Goal: Task Accomplishment & Management: Use online tool/utility

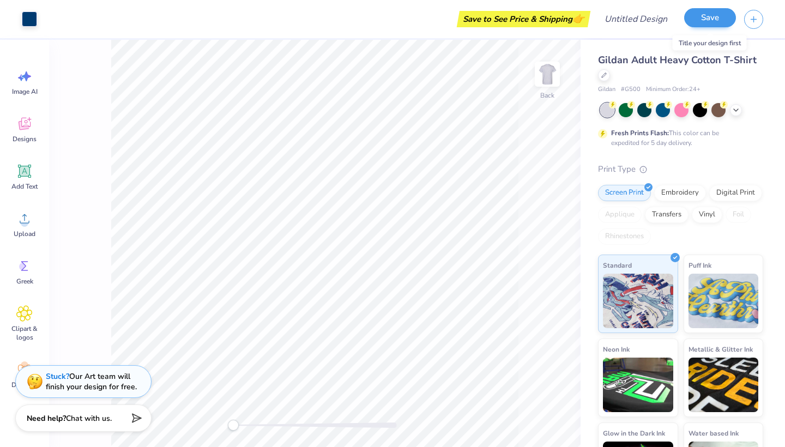
click at [716, 14] on button "Save" at bounding box center [710, 17] width 52 height 19
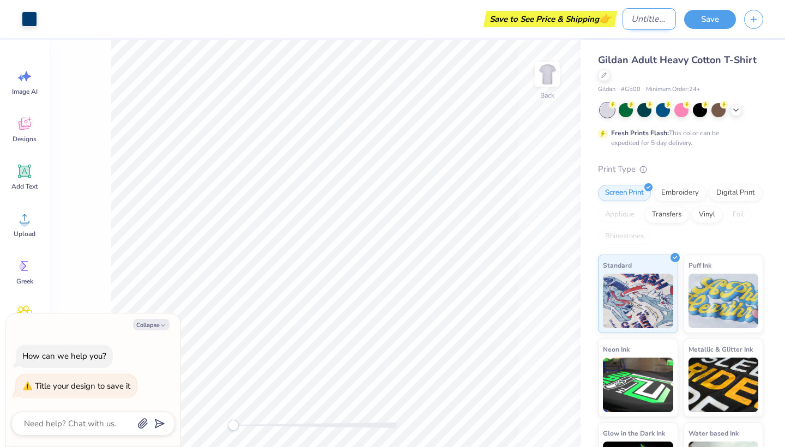
type textarea "x"
click at [652, 23] on input "Design Title" at bounding box center [648, 19] width 53 height 22
type input "e"
type textarea "x"
type input "ez"
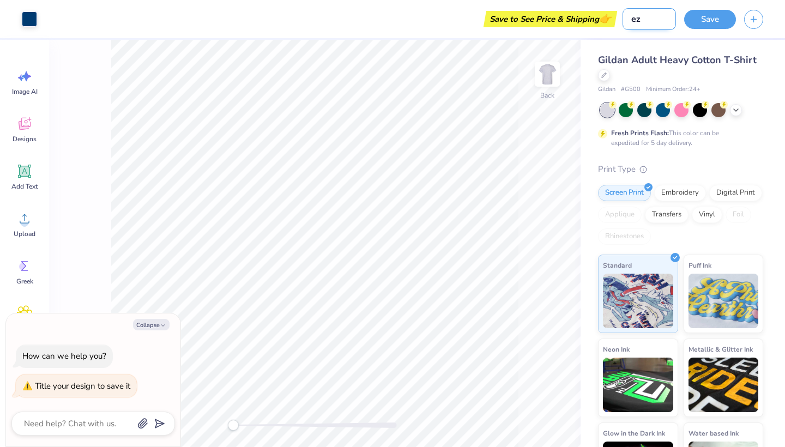
type textarea "x"
type input "eze"
type textarea "x"
type input "ezer"
type textarea "x"
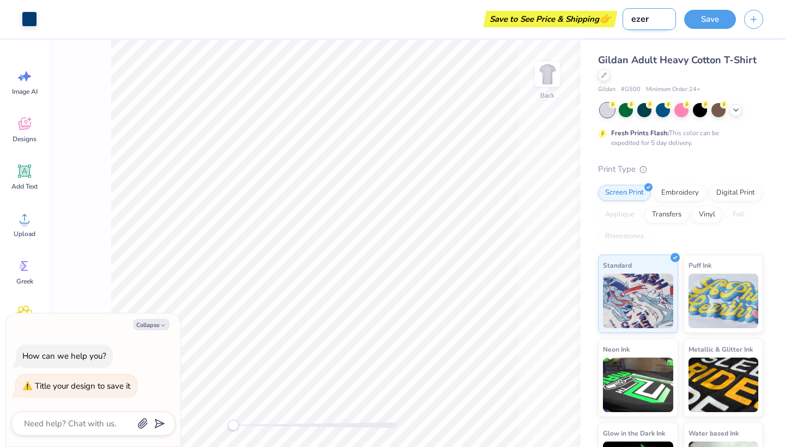
type input "ezer"
type textarea "x"
type input "ezer u"
type textarea "x"
type input "ezer un"
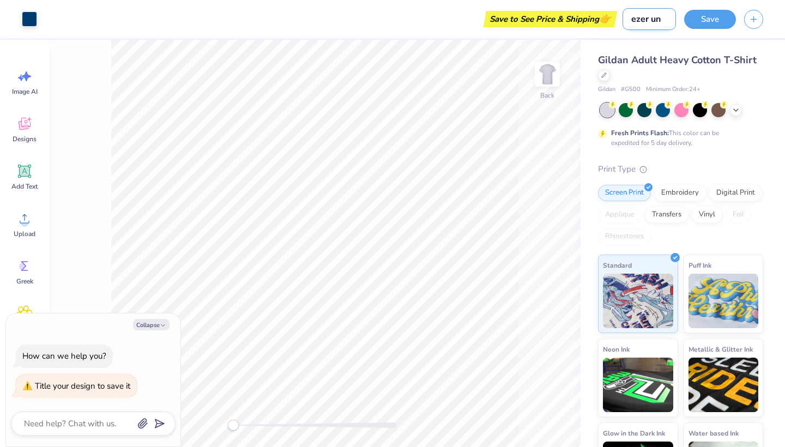
type textarea "x"
type input "ezer uni"
type textarea "x"
type input "ezer univ"
type textarea "x"
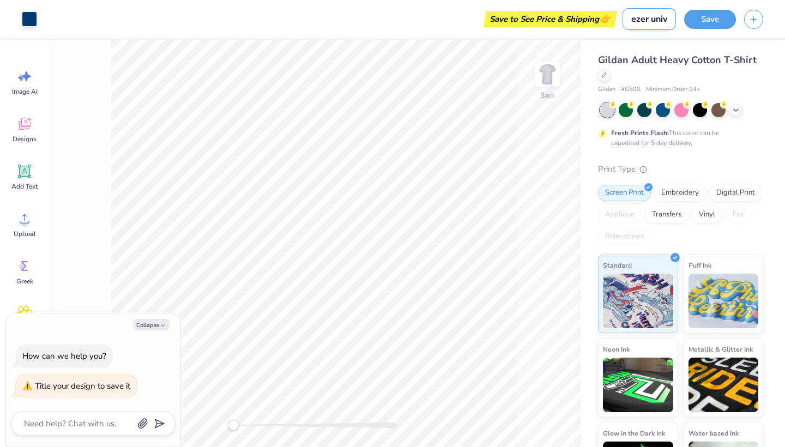
type input "ezer unive"
type textarea "x"
type input "ezer univer"
type textarea "x"
type input "ezer univers"
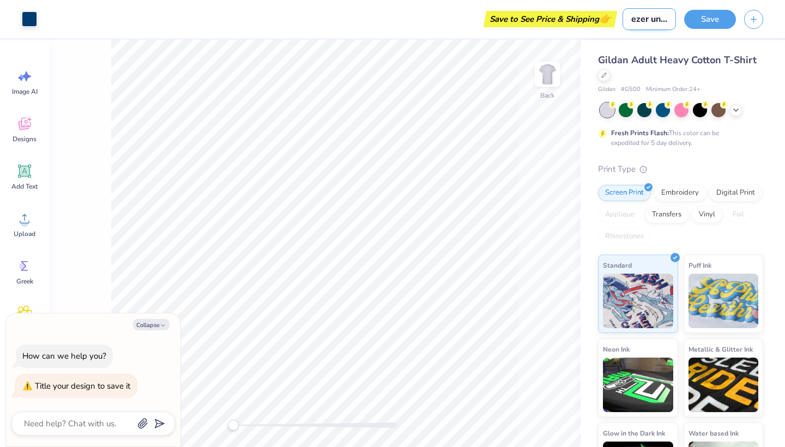
type textarea "x"
type input "ezer universi"
type textarea "x"
type input "ezer universit"
type textarea "x"
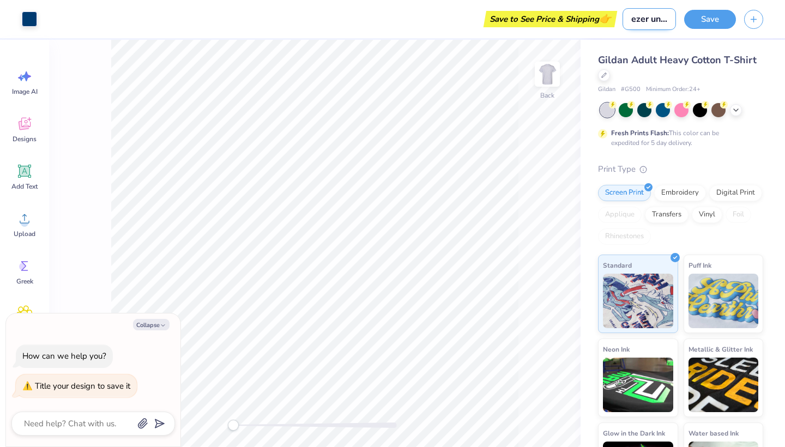
type input "ezer university"
type textarea "x"
type input "ezer university"
type textarea "x"
type input "ezer university g"
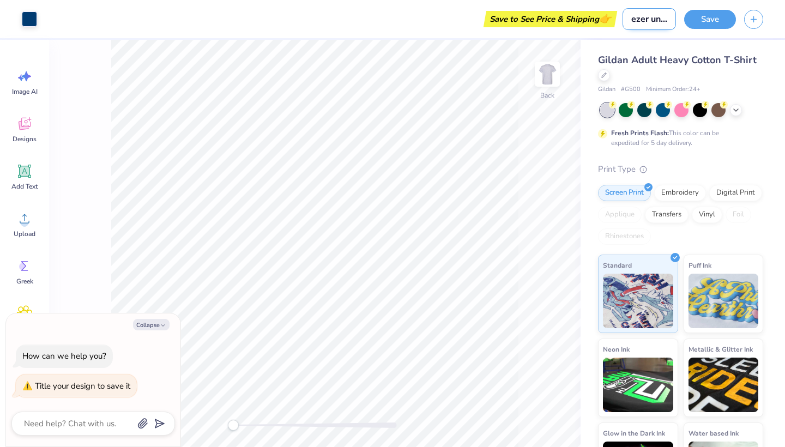
type textarea "x"
type input "ezer university gr"
type textarea "x"
type input "ezer university gre"
type textarea "x"
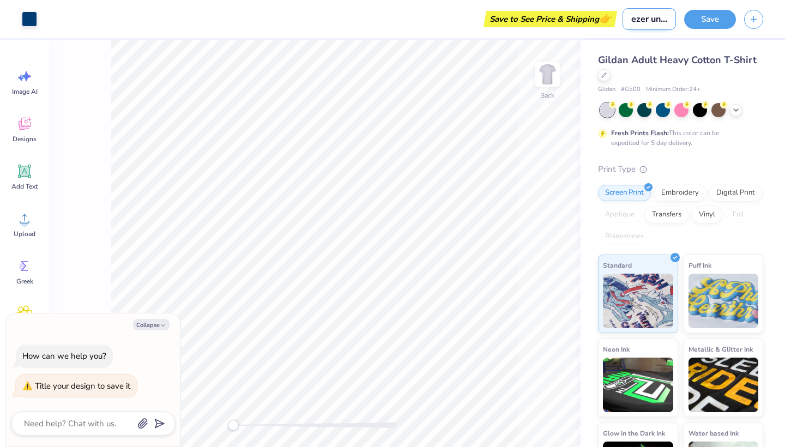
type input "ezer university grey"
type textarea "x"
type input "ezer university grey"
click at [723, 20] on button "Save" at bounding box center [710, 17] width 52 height 19
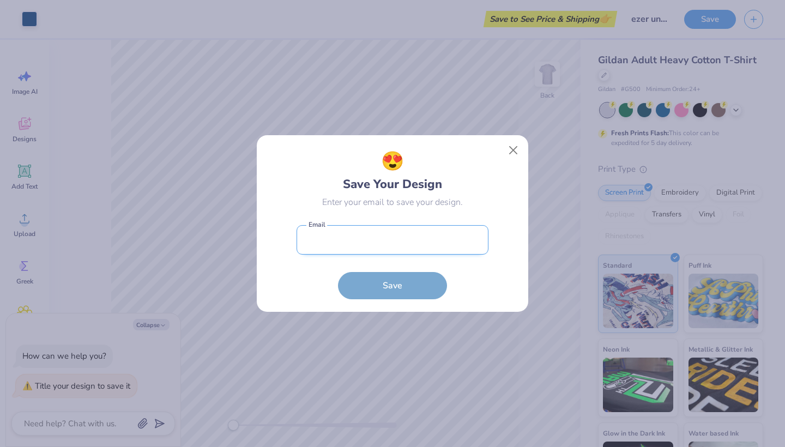
click at [408, 243] on input "email" at bounding box center [392, 240] width 192 height 30
type input "annak8ware@icloud.com"
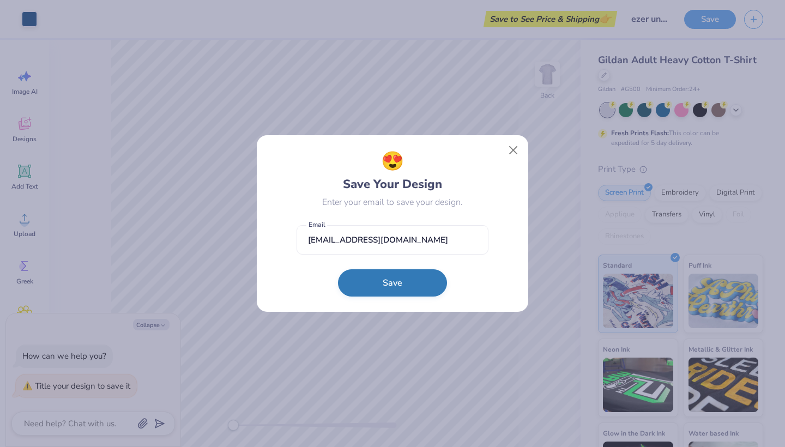
click at [407, 282] on button "Save" at bounding box center [392, 282] width 109 height 27
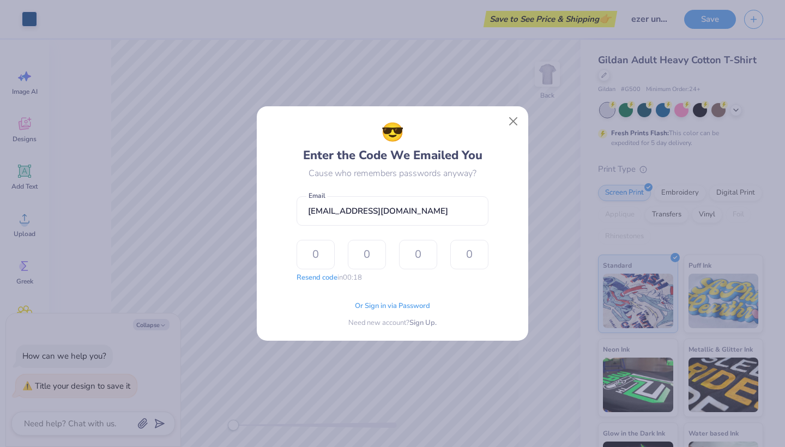
type input "1"
type input "3"
type input "6"
type input "3"
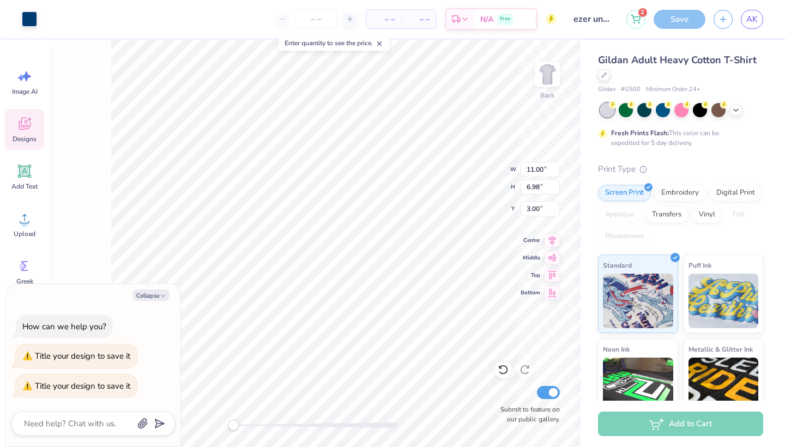
type textarea "x"
type input "10.12"
type input "4.18"
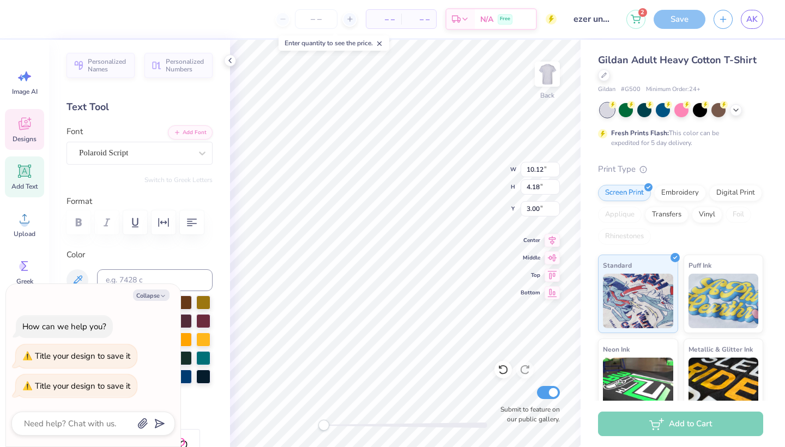
type textarea "x"
type textarea "Ez Club"
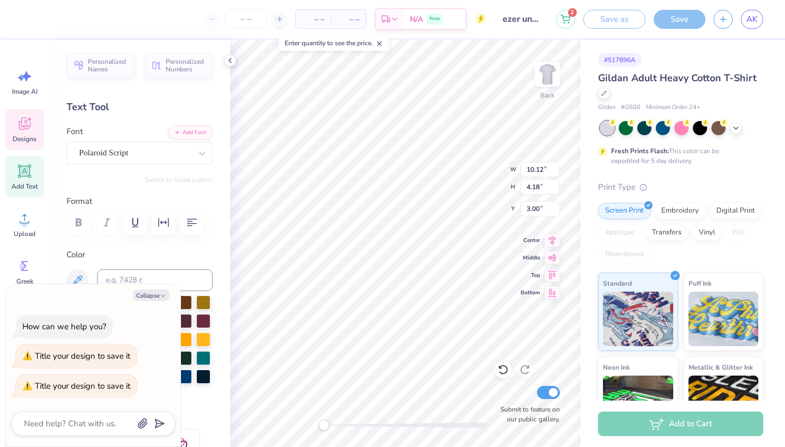
type textarea "x"
type textarea "Eze Club"
type textarea "x"
type textarea "Ezer Club"
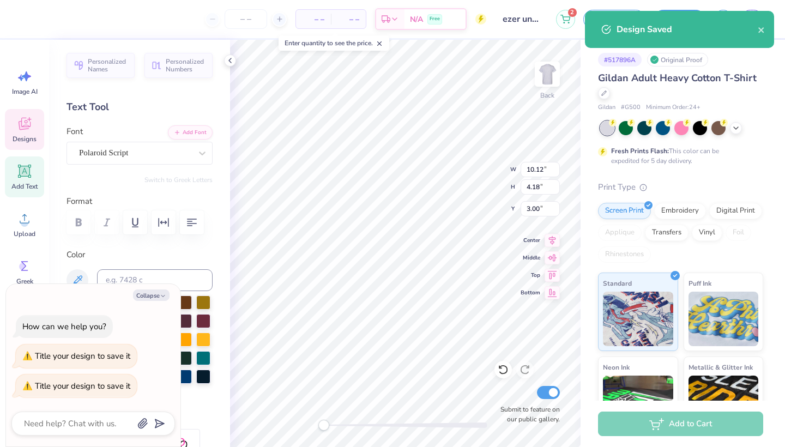
type textarea "x"
type input "10.73"
type input "5.55"
type input "4.42"
type textarea "x"
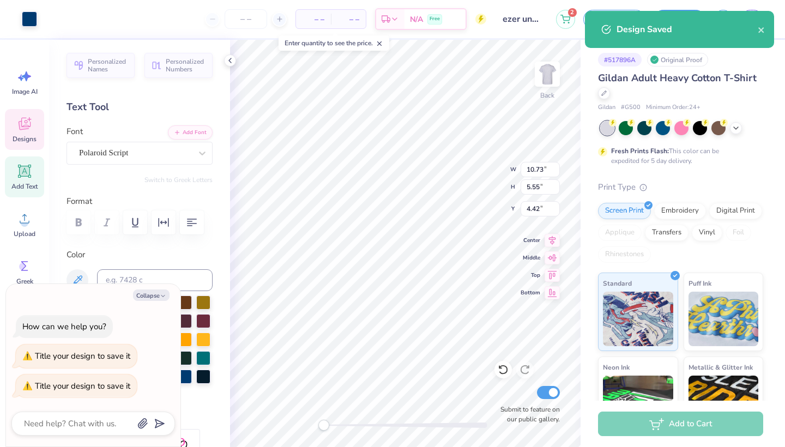
type input "11.02"
type input "4.20"
type input "3.00"
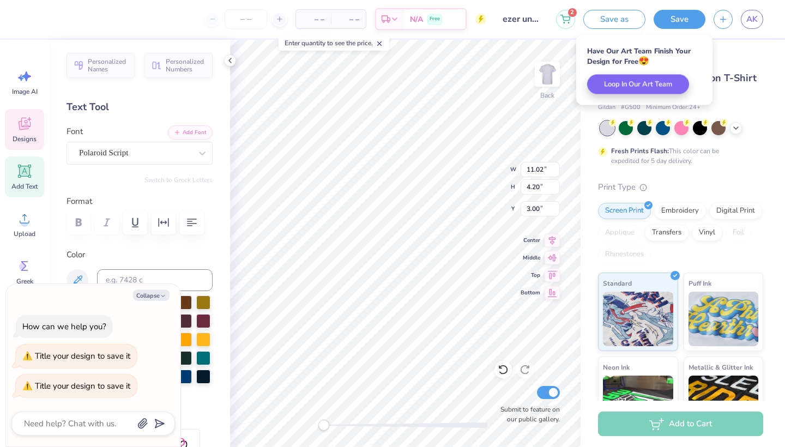
type textarea "x"
type textarea "Ezer Cl"
type textarea "x"
type textarea "Ezer C"
type textarea "x"
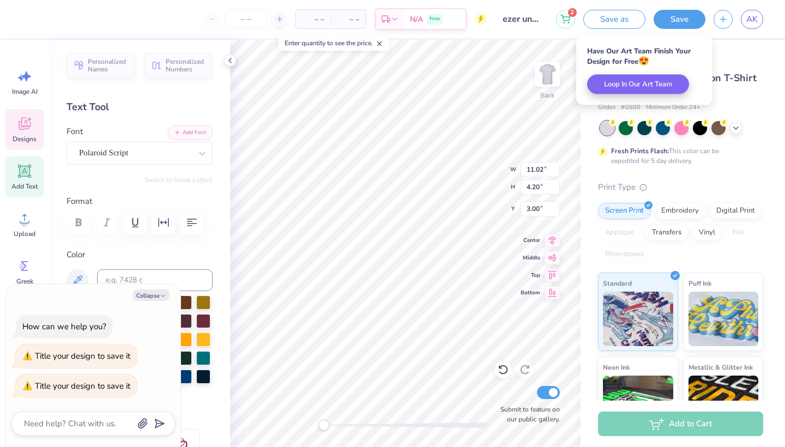
scroll to position [0, 1]
type textarea "Ezer"
type textarea "x"
type textarea "Ezer"
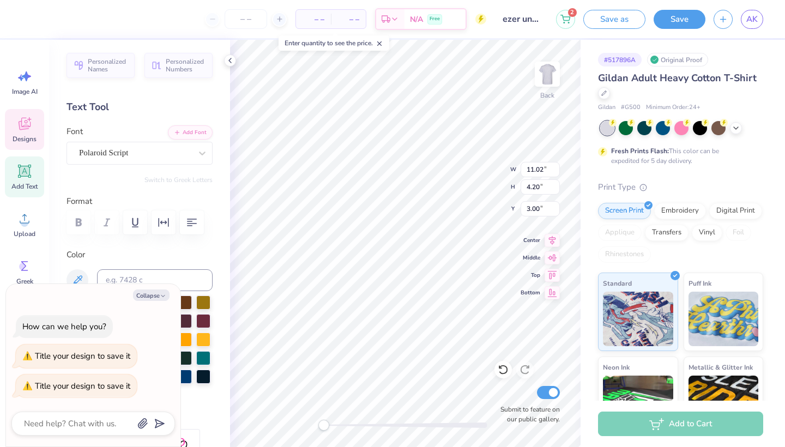
type textarea "x"
type textarea "Ezer W"
type textarea "x"
type textarea "Ezer Wo"
type textarea "x"
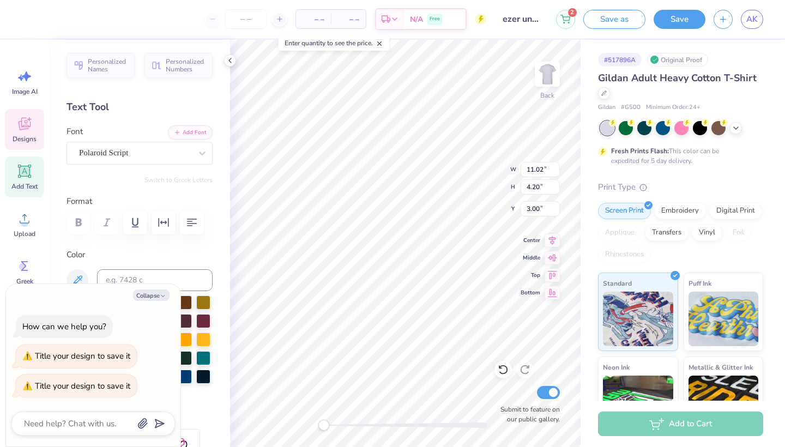
type textarea "Ezer Wom"
type textarea "x"
type textarea "Ezer Women"
type textarea "x"
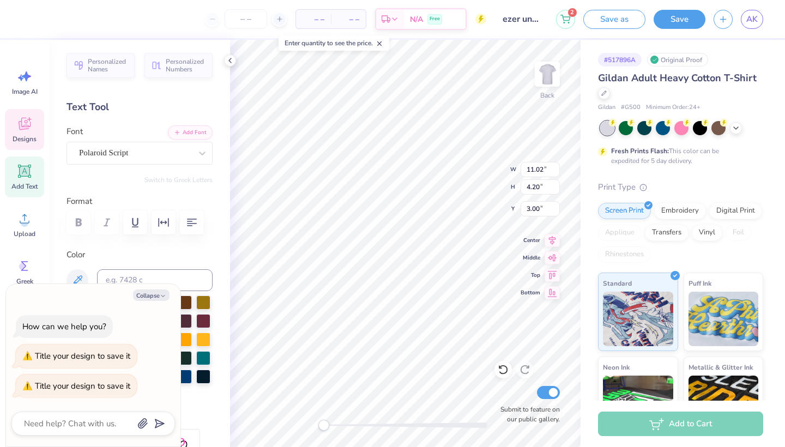
type textarea "Ezer Wome"
type textarea "x"
type textarea "Ezer Wo"
type textarea "x"
type textarea "Ezer W"
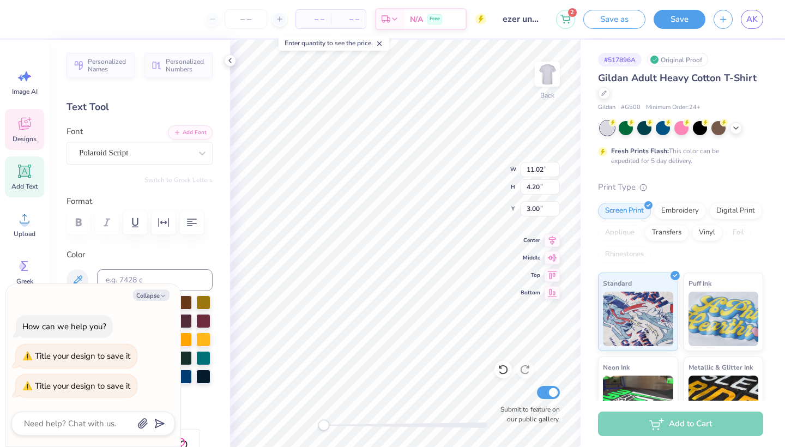
scroll to position [0, 1]
type textarea "x"
type textarea "Ezer"
type textarea "x"
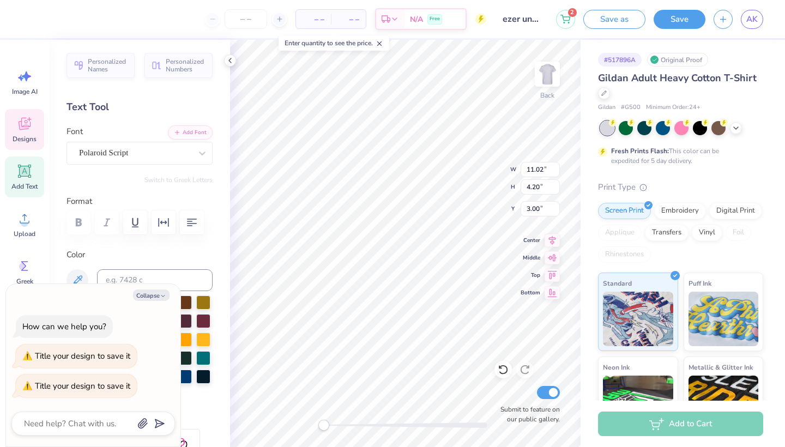
type textarea "Ezer e"
type textarea "x"
type textarea "Ezer est"
type textarea "x"
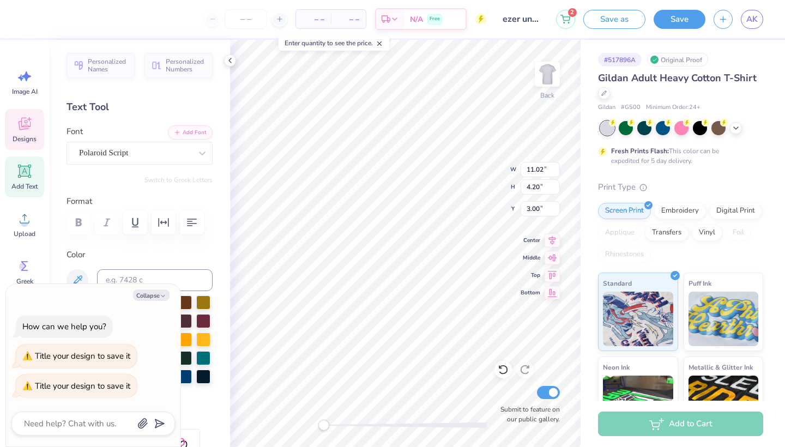
type textarea "Ezer es"
type textarea "x"
type textarea "Ezer e"
type textarea "x"
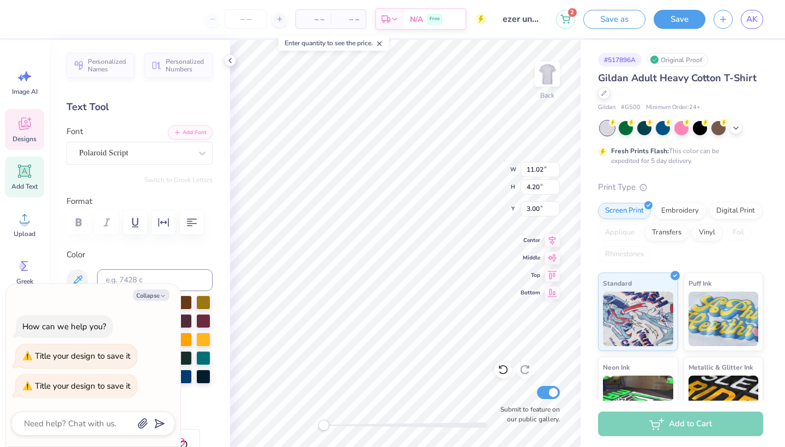
type textarea "Ezer"
type textarea "x"
type textarea "Ezer W"
type textarea "x"
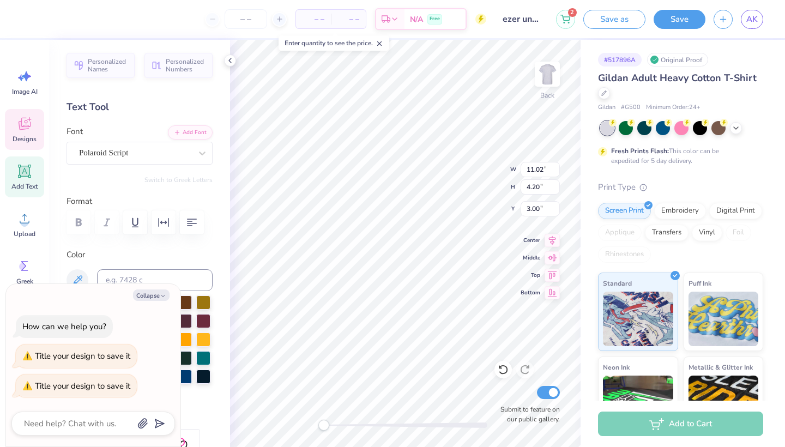
type textarea "Ezer Wo"
type textarea "x"
type textarea "Ezer Wom"
type textarea "x"
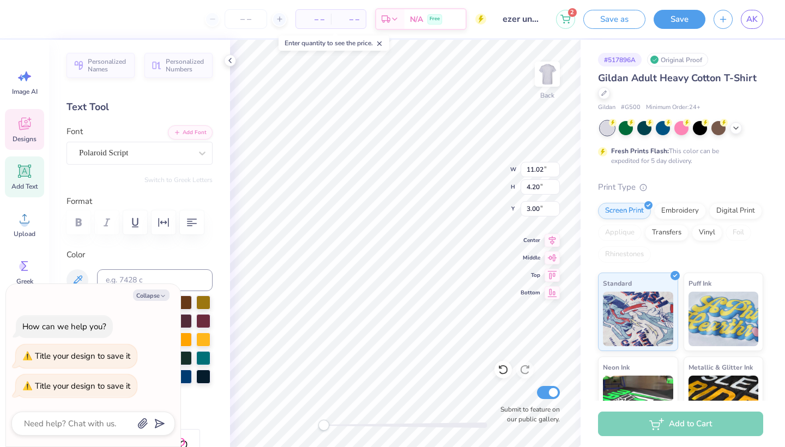
type textarea "Ezer Wome"
type textarea "x"
type textarea "Ezer Women"
type textarea "x"
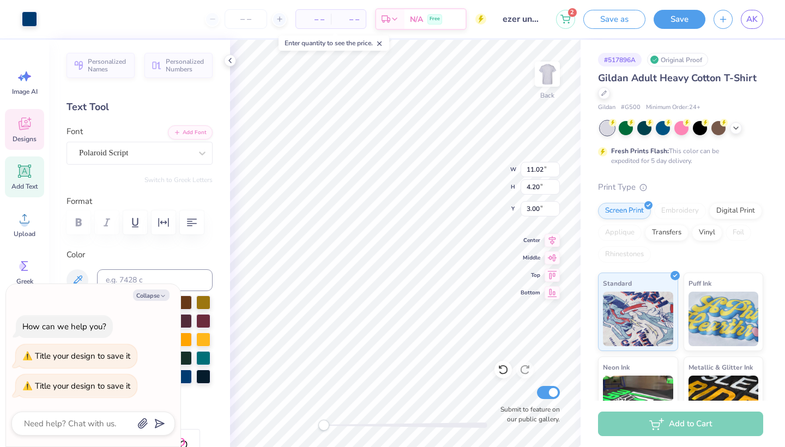
type input "10.73"
type input "5.55"
type input "4.42"
click at [623, 16] on button "Save as" at bounding box center [614, 17] width 62 height 19
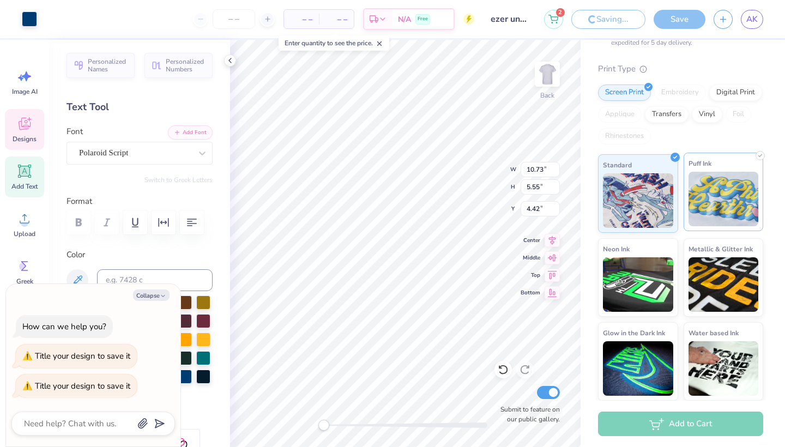
scroll to position [118, 0]
click at [732, 210] on img at bounding box center [723, 199] width 70 height 55
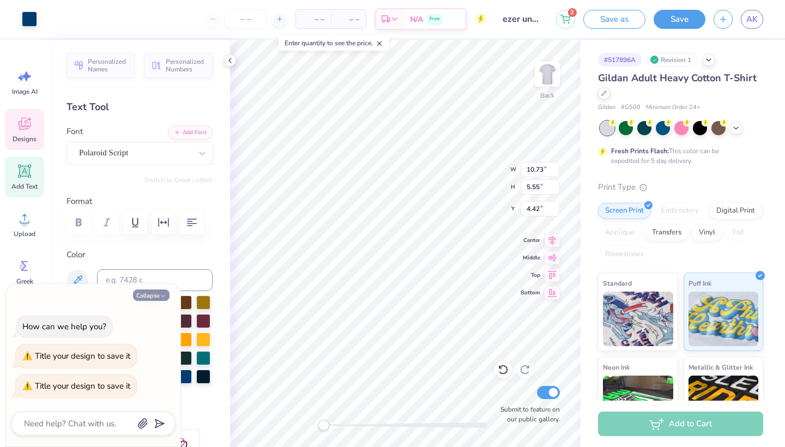
click at [161, 292] on button "Collapse" at bounding box center [151, 294] width 37 height 11
type textarea "x"
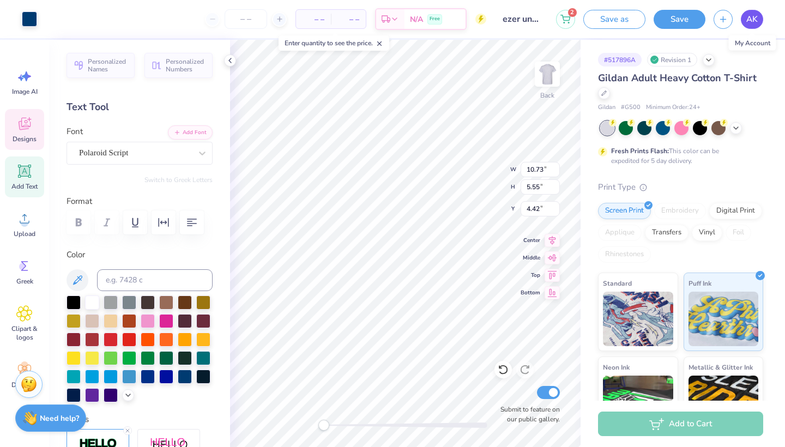
click at [756, 15] on span "AK" at bounding box center [751, 19] width 11 height 13
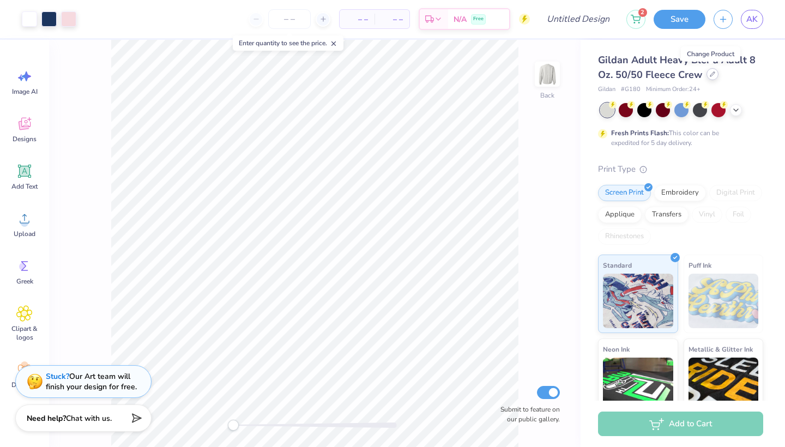
click at [710, 72] on icon at bounding box center [712, 73] width 5 height 5
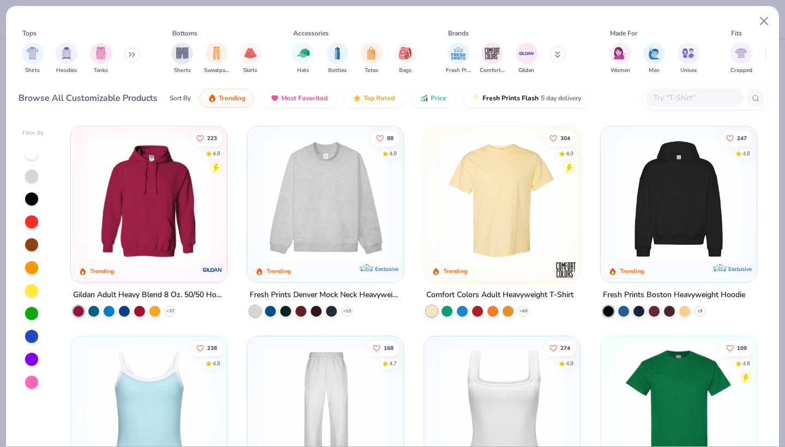
click at [360, 190] on img at bounding box center [325, 198] width 134 height 123
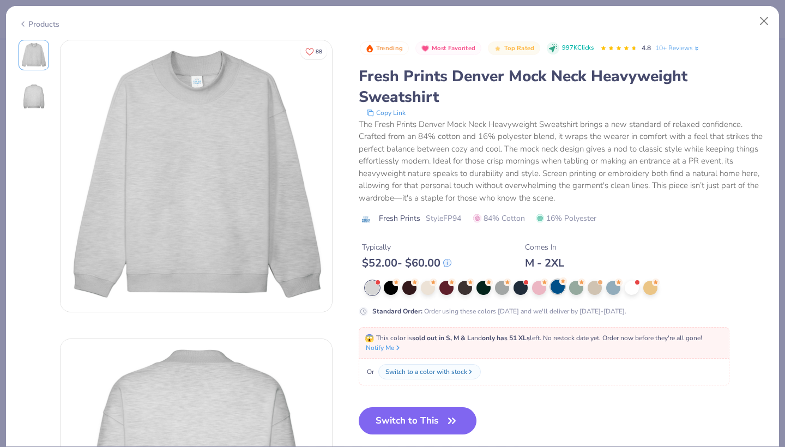
click at [555, 287] on div at bounding box center [557, 287] width 14 height 14
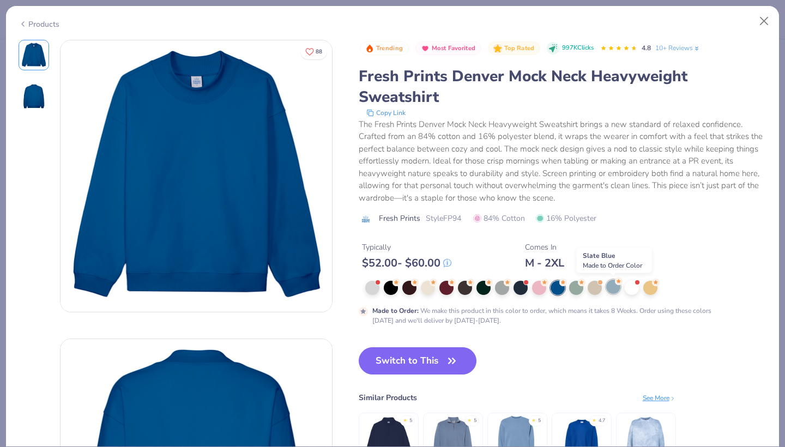
click at [612, 290] on div at bounding box center [613, 287] width 14 height 14
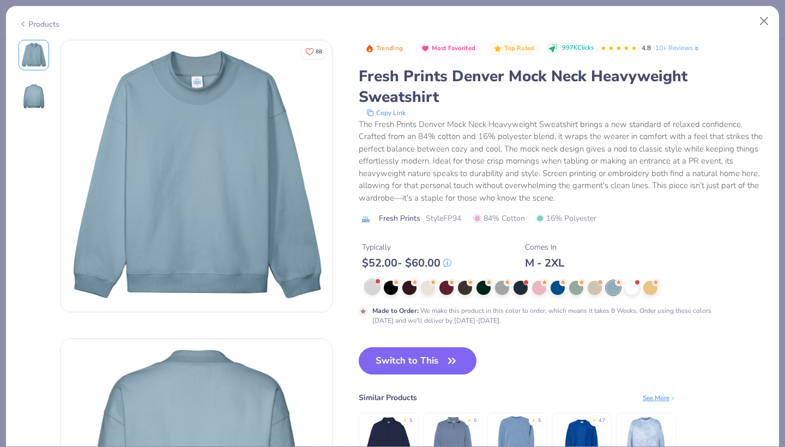
click at [374, 287] on div at bounding box center [372, 287] width 14 height 14
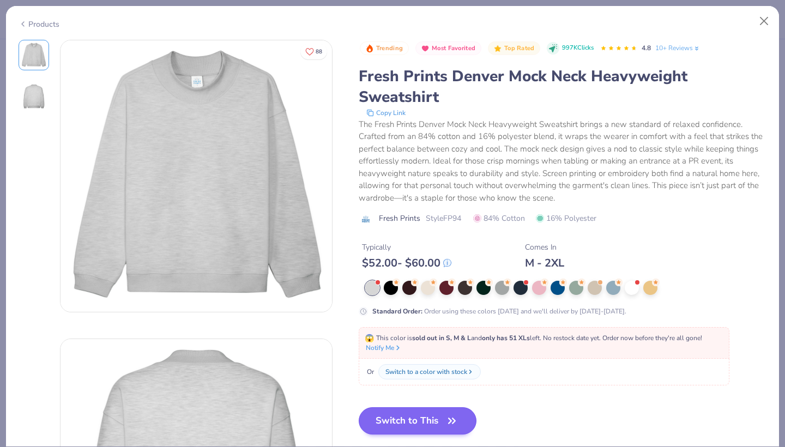
click at [420, 420] on button "Switch to This" at bounding box center [418, 420] width 118 height 27
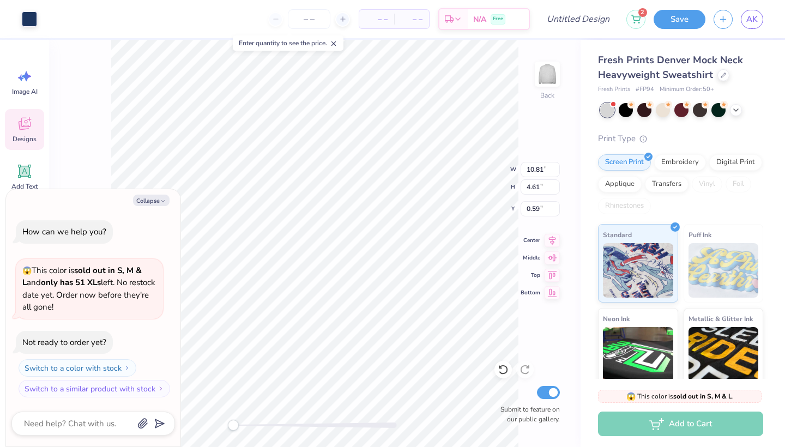
type textarea "x"
type input "10.72"
type input "4.48"
type input "0.62"
click at [720, 72] on icon at bounding box center [722, 73] width 5 height 5
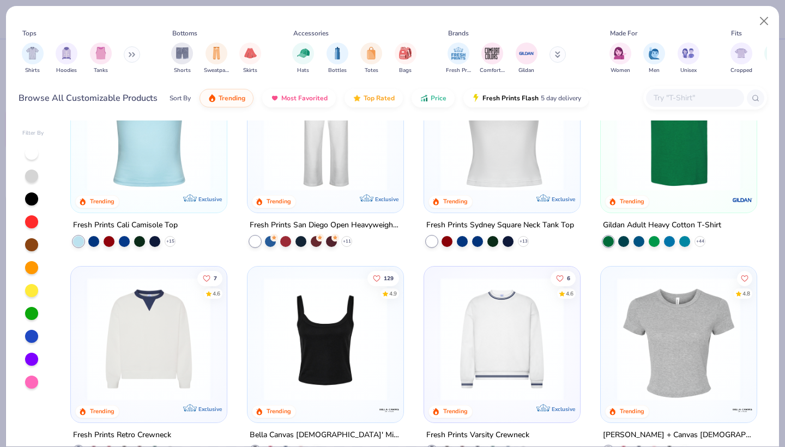
scroll to position [401, 0]
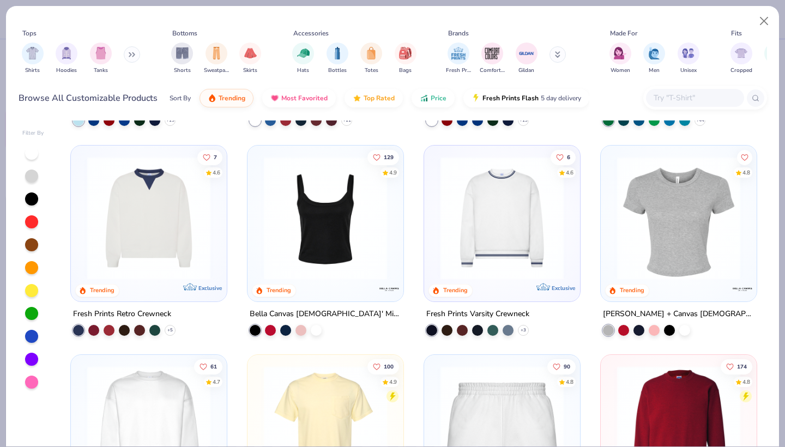
click at [138, 221] on img at bounding box center [149, 217] width 134 height 123
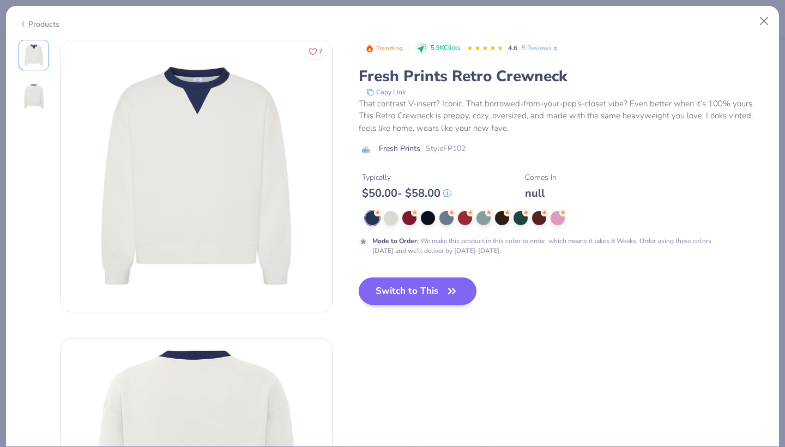
click at [408, 294] on button "Switch to This" at bounding box center [418, 290] width 118 height 27
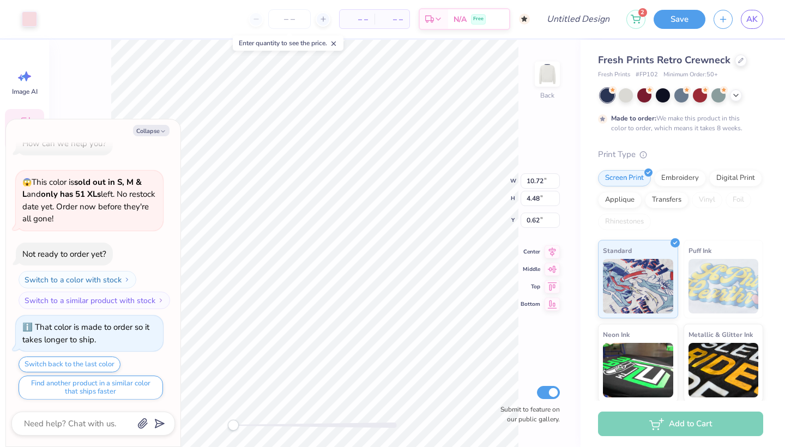
type textarea "x"
type input "10.81"
type input "4.61"
type input "0.59"
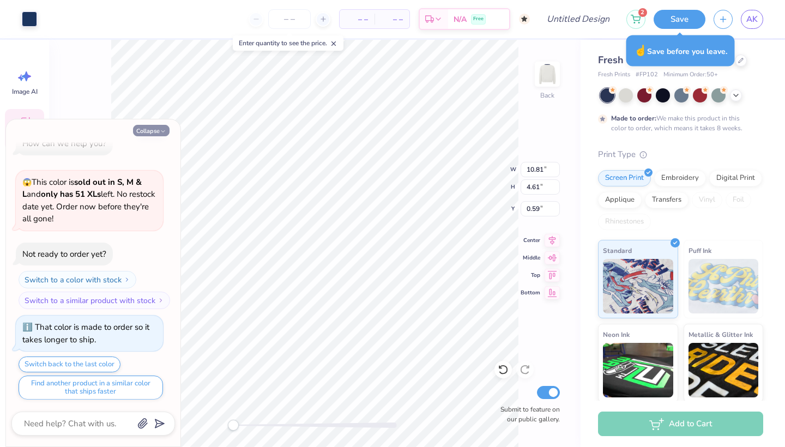
click at [156, 130] on button "Collapse" at bounding box center [151, 130] width 37 height 11
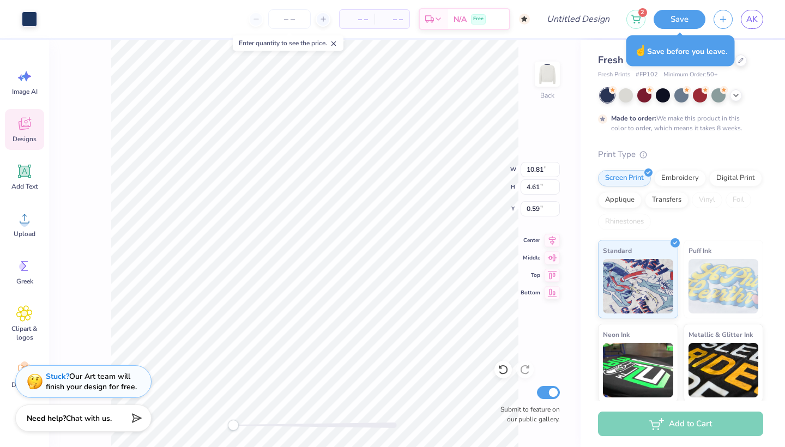
type textarea "x"
click at [498, 368] on icon at bounding box center [503, 369] width 11 height 11
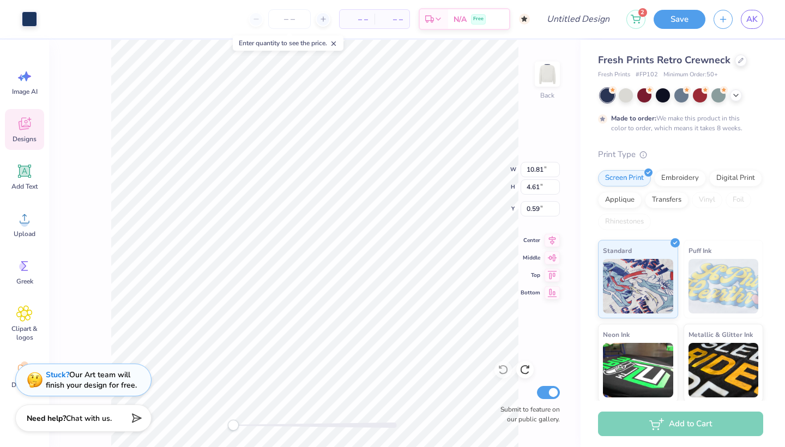
click at [98, 383] on div "Stuck? Our Art team will finish your design for free." at bounding box center [91, 380] width 91 height 21
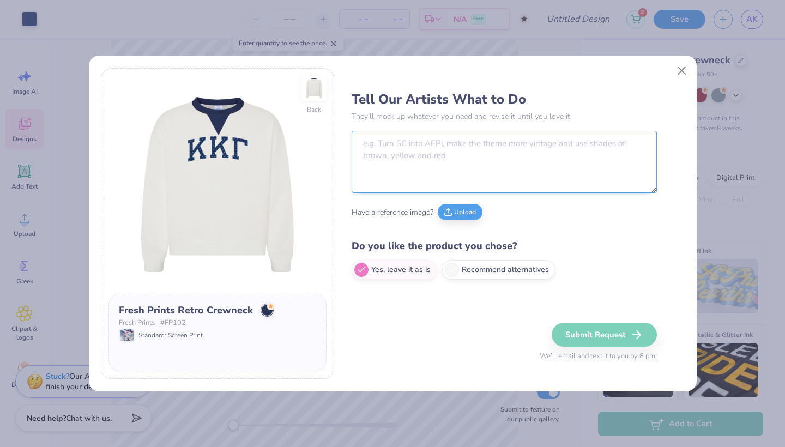
click at [412, 150] on textarea at bounding box center [504, 162] width 305 height 62
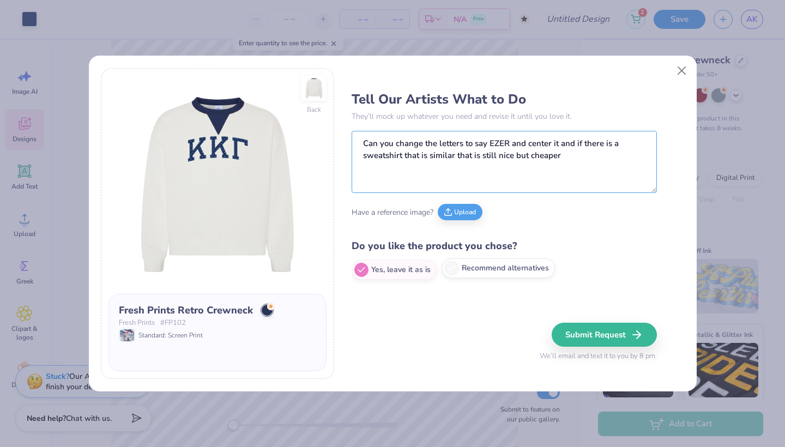
type textarea "Can you change the letters to say EZER and center it and if there is a sweatshi…"
click at [453, 267] on icon at bounding box center [452, 268] width 10 height 10
click at [359, 267] on input "Recommend alternatives" at bounding box center [355, 270] width 7 height 7
radio input "true"
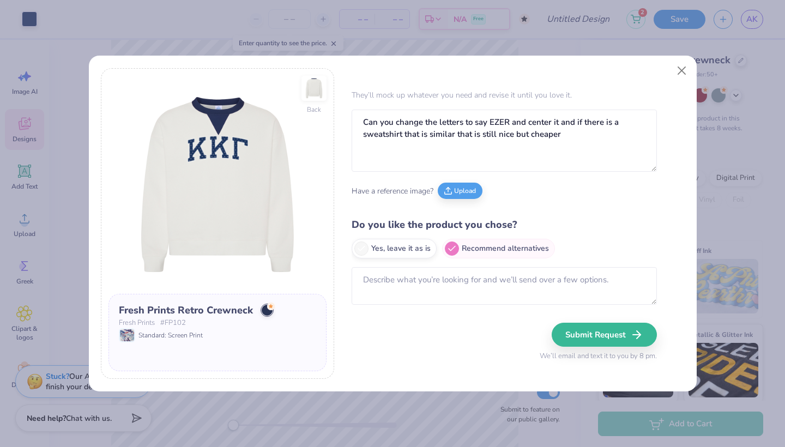
scroll to position [21, 0]
click at [607, 324] on button "Submit Request" at bounding box center [605, 335] width 105 height 24
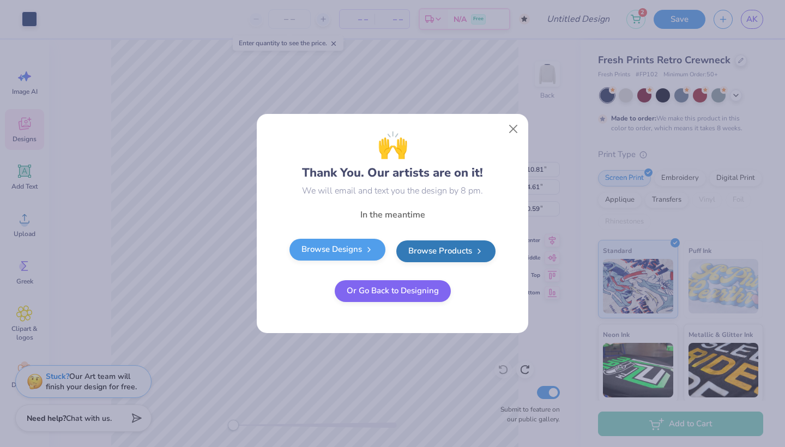
click at [352, 241] on link "Browse Designs" at bounding box center [337, 250] width 96 height 22
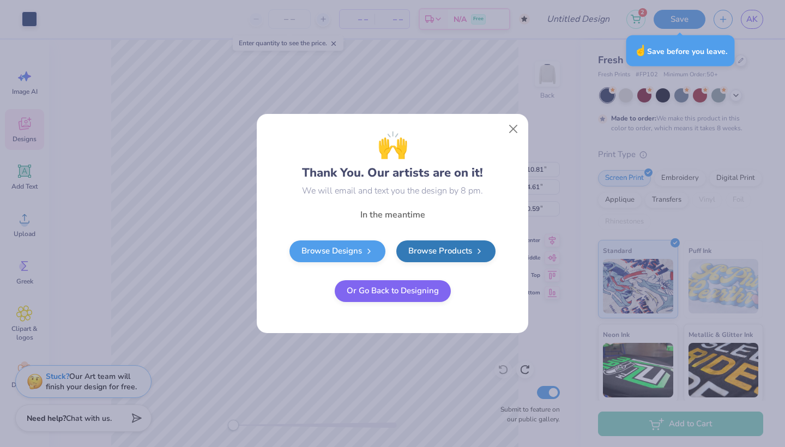
click at [592, 14] on div "🙌 Thank You. Our artists are on it! We will email and text you the design by 8 …" at bounding box center [392, 223] width 785 height 447
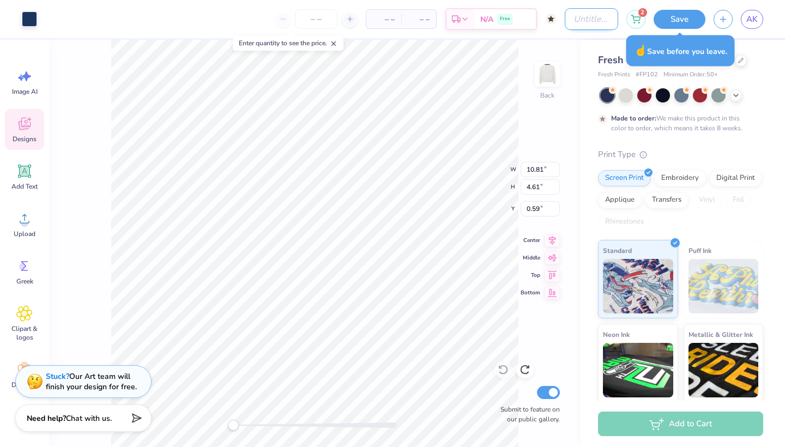
click at [588, 17] on input "Design Title" at bounding box center [591, 19] width 53 height 22
type input "w"
type input "polka dots"
click at [671, 20] on button "Save" at bounding box center [679, 17] width 52 height 19
click at [750, 13] on span "AK" at bounding box center [751, 19] width 11 height 13
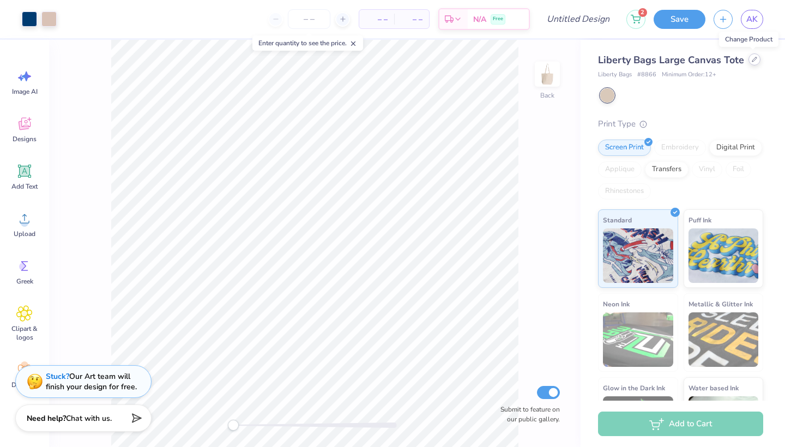
click at [752, 59] on icon at bounding box center [754, 59] width 4 height 4
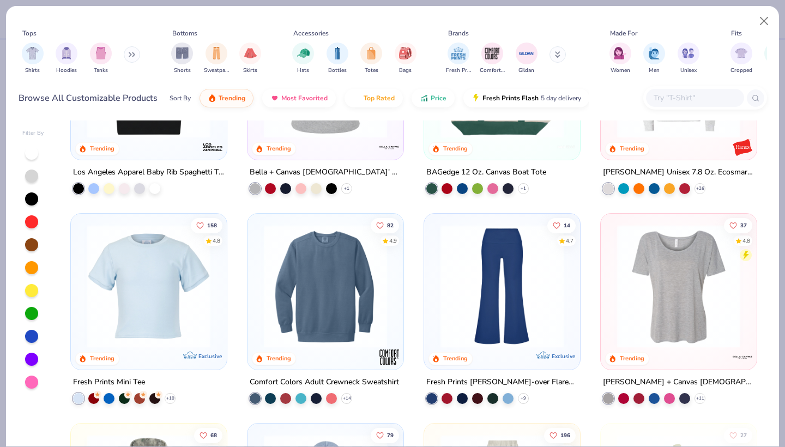
scroll to position [1676, 0]
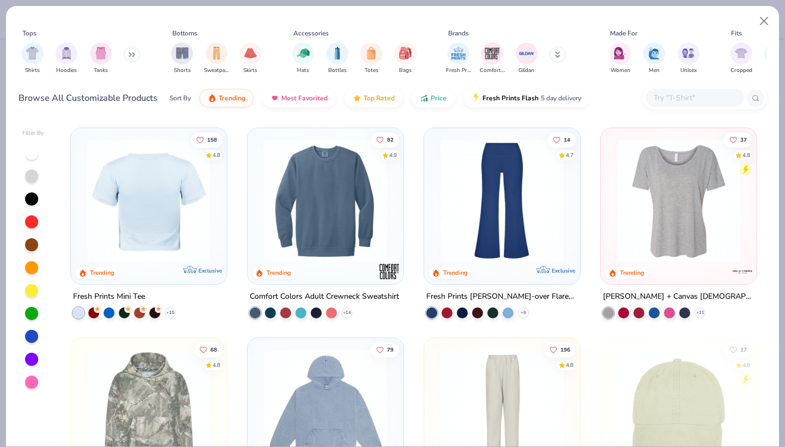
click at [156, 211] on img at bounding box center [149, 200] width 134 height 123
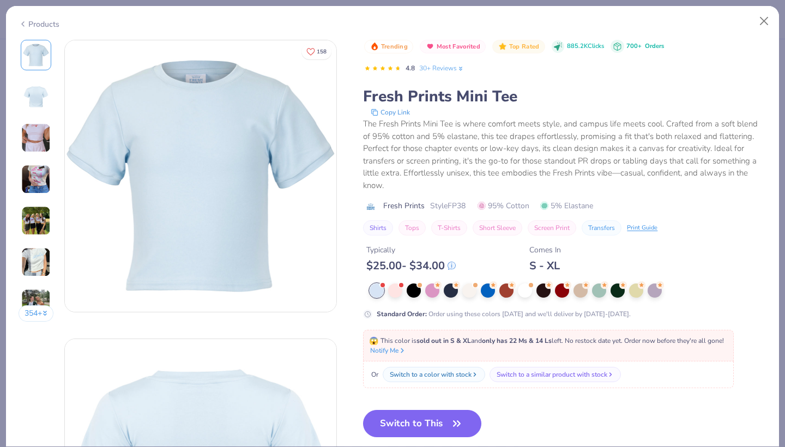
click at [32, 129] on img at bounding box center [35, 137] width 29 height 29
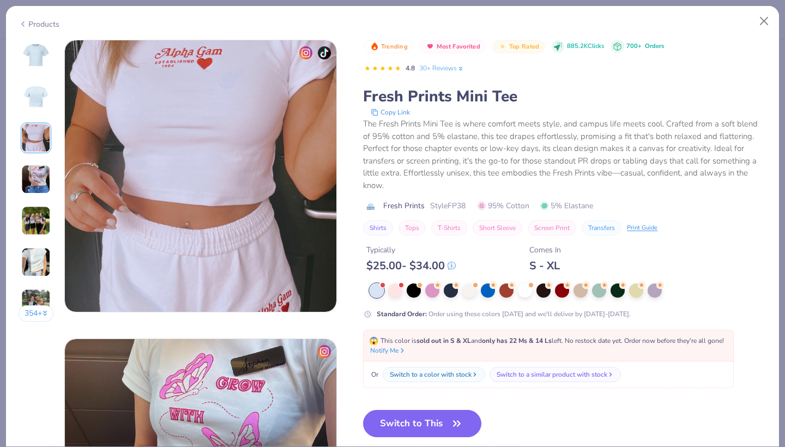
click at [35, 180] on img at bounding box center [35, 179] width 29 height 29
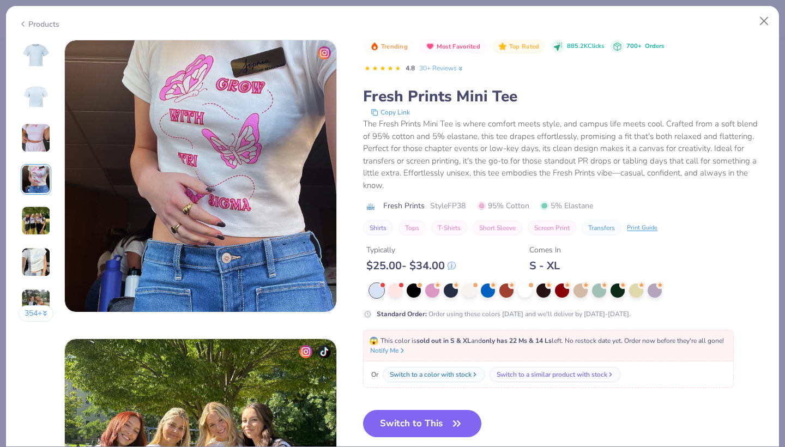
click at [37, 216] on img at bounding box center [35, 220] width 29 height 29
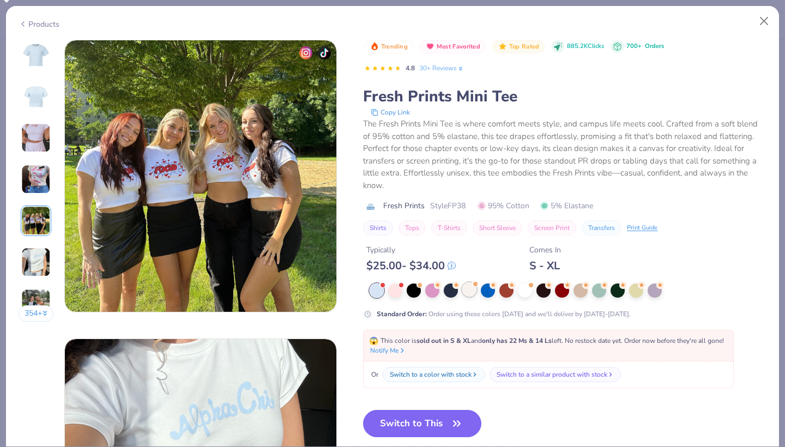
click at [468, 288] on div at bounding box center [469, 289] width 14 height 14
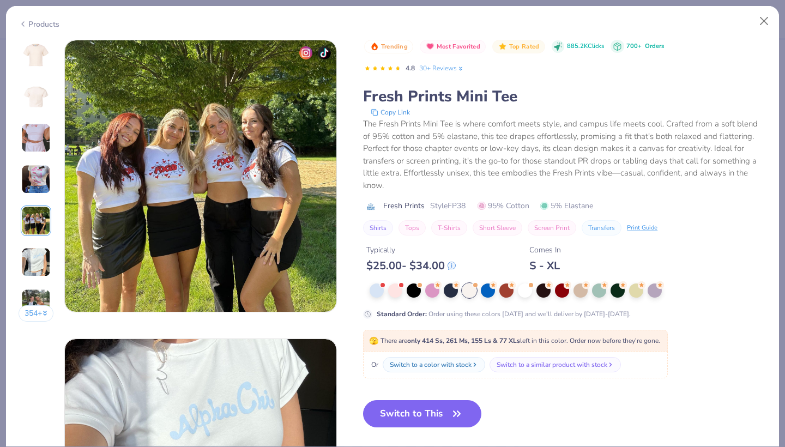
click at [41, 50] on img at bounding box center [36, 55] width 26 height 26
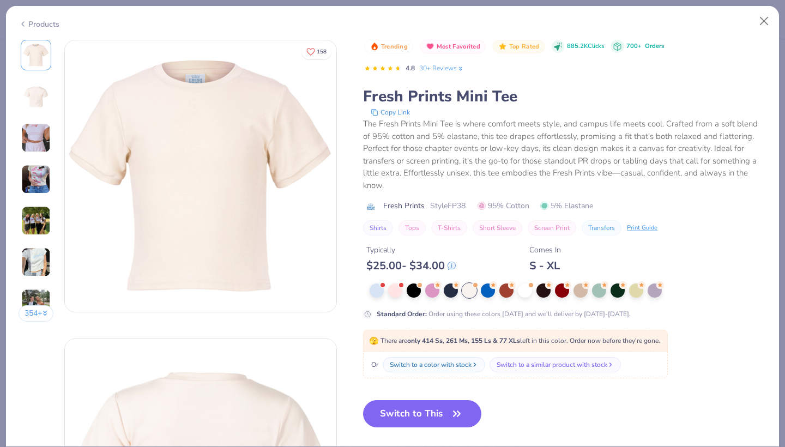
click at [37, 90] on img at bounding box center [36, 96] width 26 height 26
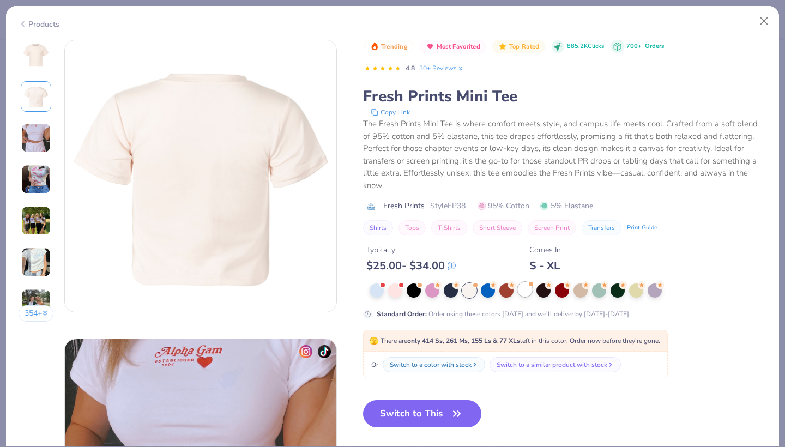
click at [523, 290] on div at bounding box center [525, 289] width 14 height 14
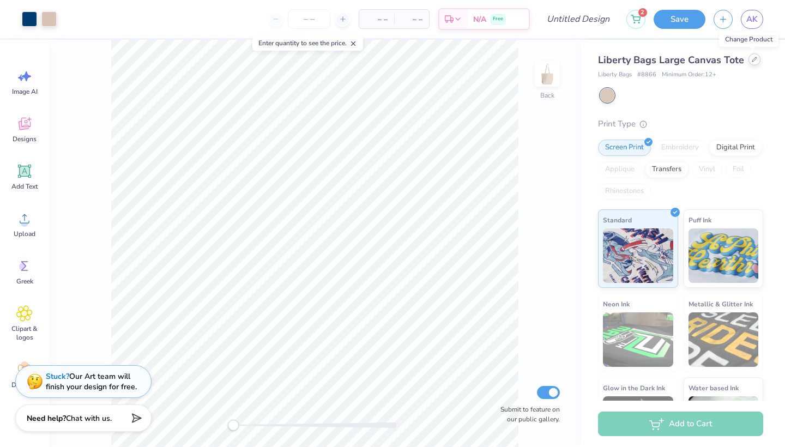
click at [752, 60] on icon at bounding box center [754, 59] width 5 height 5
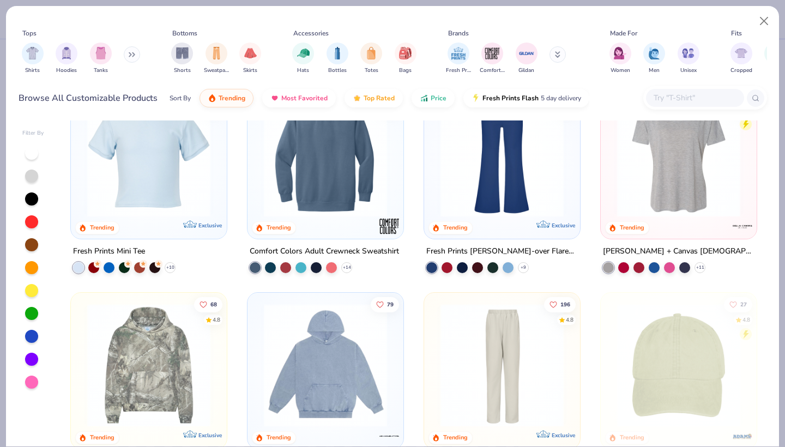
scroll to position [1722, 0]
click at [156, 184] on img at bounding box center [149, 154] width 134 height 123
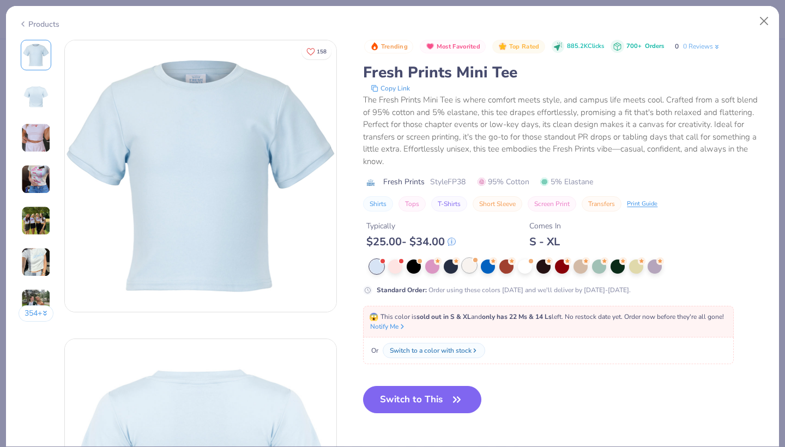
click at [470, 267] on div "Trending Most Favorited Top Rated 885.2K Clicks 700+ Orders 0 0 Reviews Fresh P…" at bounding box center [564, 168] width 403 height 256
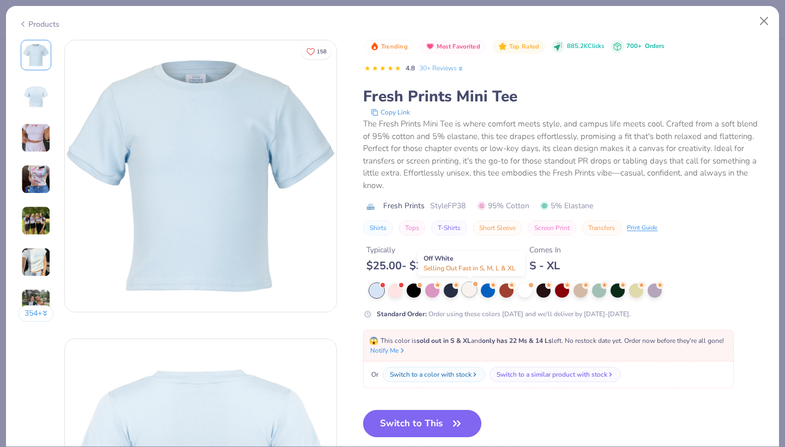
click at [470, 287] on div at bounding box center [469, 289] width 14 height 14
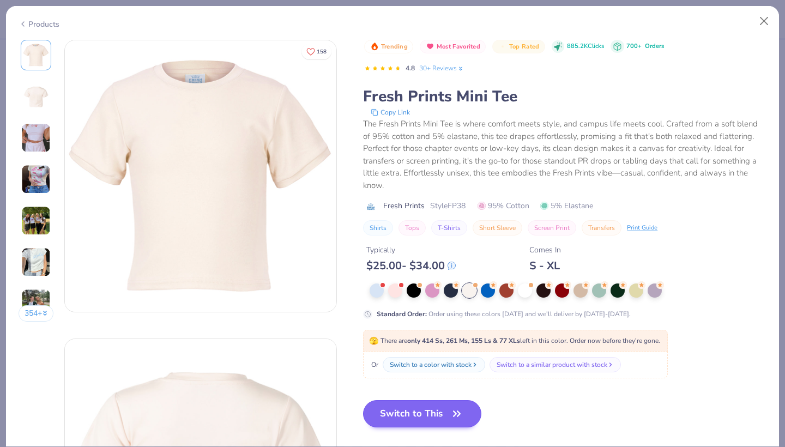
click at [444, 413] on button "Switch to This" at bounding box center [422, 413] width 118 height 27
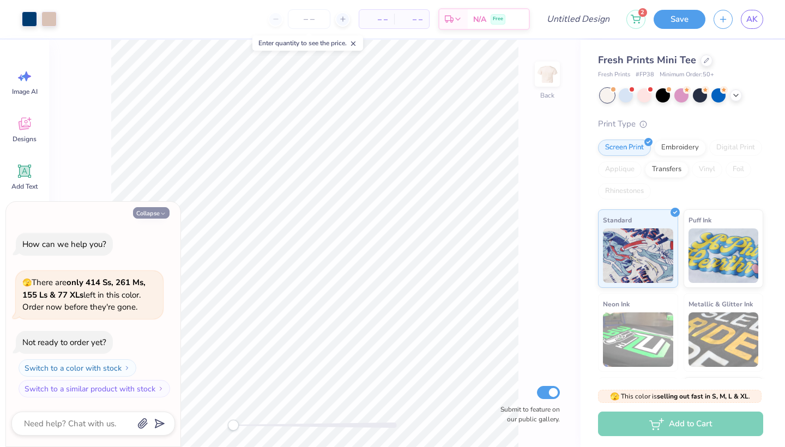
click at [156, 215] on button "Collapse" at bounding box center [151, 212] width 37 height 11
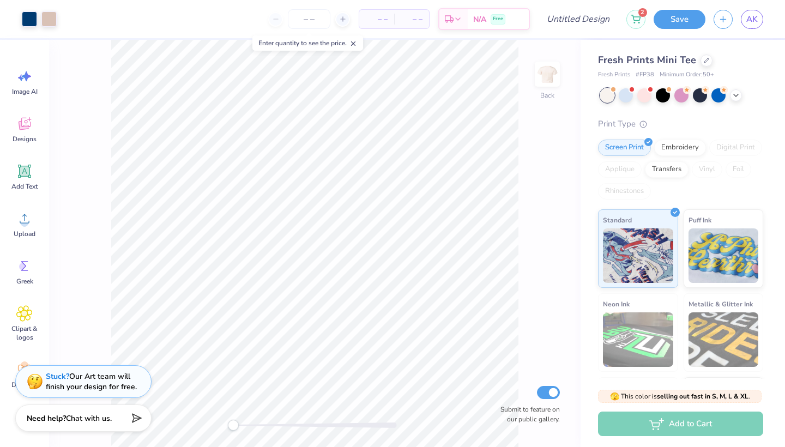
type textarea "x"
type input "0.35"
type input "0.64"
type input "3.75"
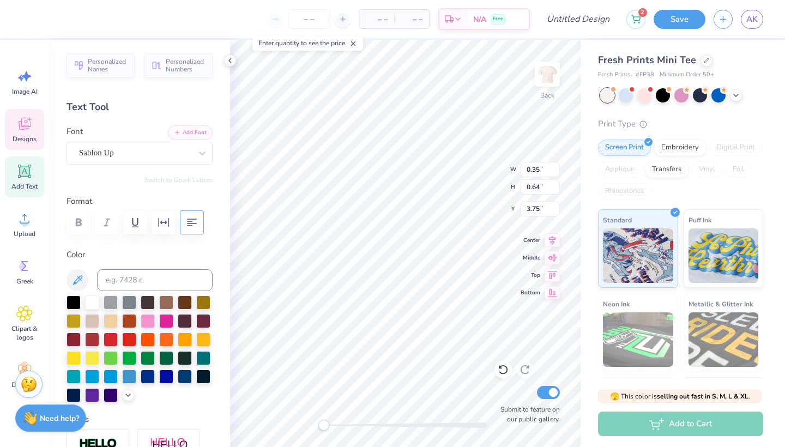
type textarea "2"
type textarea "3"
type textarea "0"
type input "0.19"
type input "3.77"
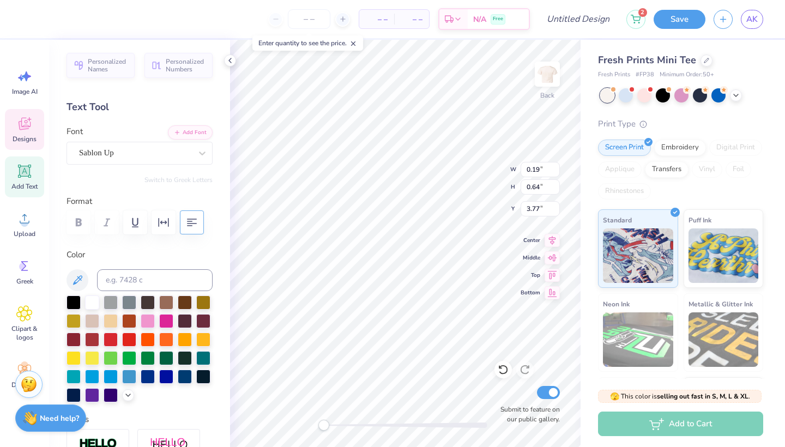
type textarea "2"
type input "0.31"
type input "0.67"
type input "5.43"
type input "2.61"
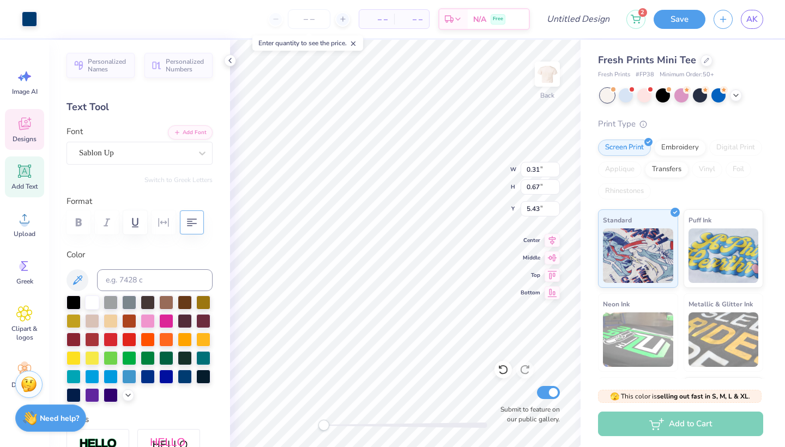
type input "0.91"
type input "5.29"
type input "0.31"
type input "0.69"
type input "5.42"
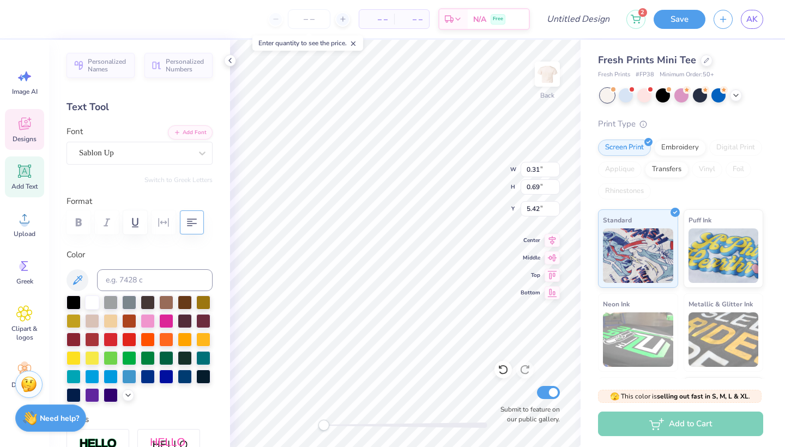
type input "0.51"
type input "5.50"
type textarea "e"
type input "0.29"
type input "0.65"
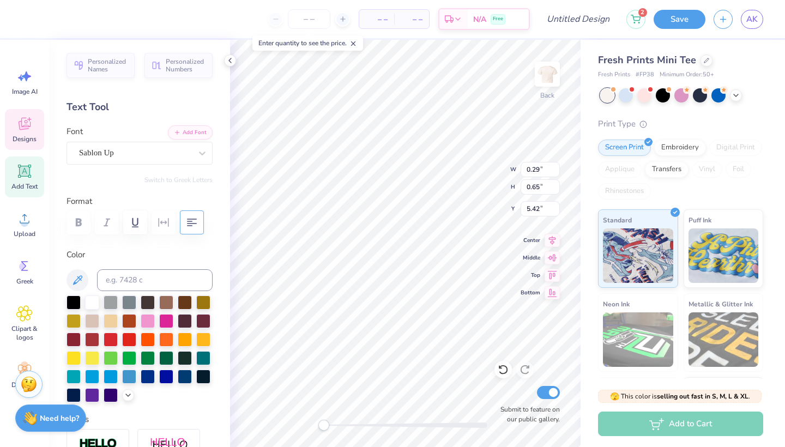
type input "2.61"
type input "0.91"
type input "5.29"
type input "0.29"
type input "0.65"
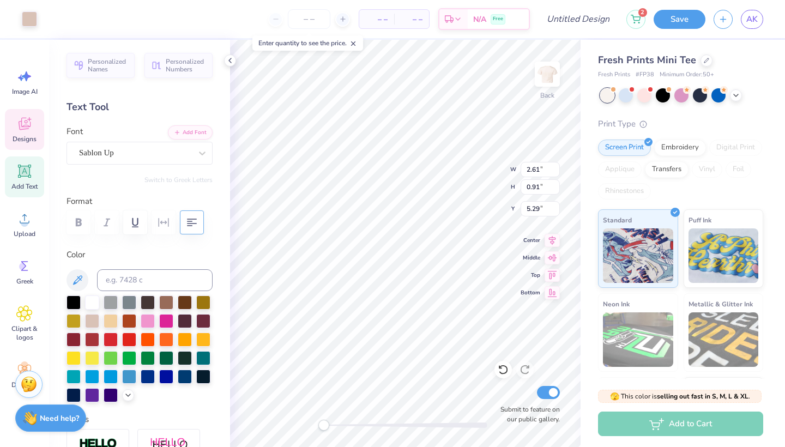
type input "5.42"
type textarea "z"
type input "0.64"
type input "0.62"
type input "5.46"
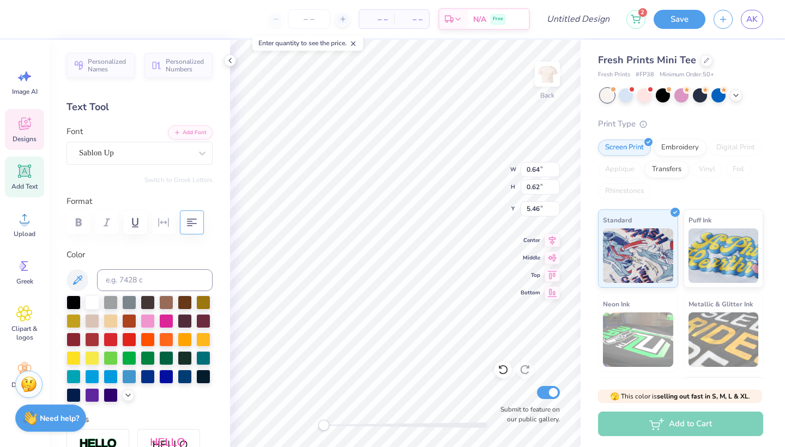
type textarea "A"
type textarea "e"
type input "2.61"
type input "0.91"
type input "5.29"
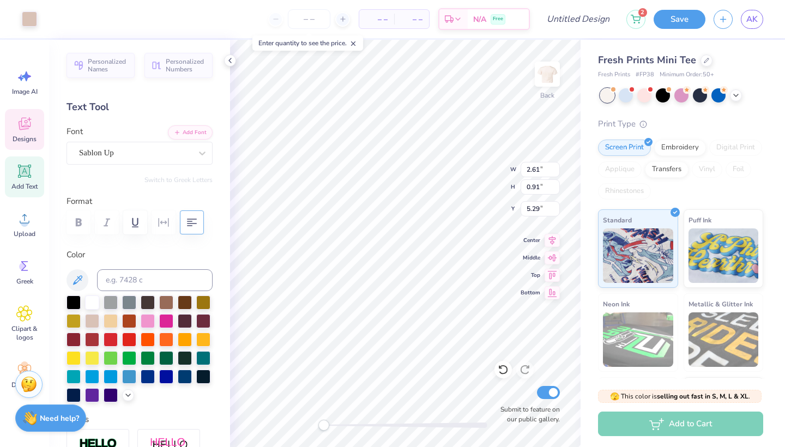
type input "0.29"
type input "0.65"
type input "5.42"
type textarea "zer"
click at [501, 367] on icon at bounding box center [503, 369] width 11 height 11
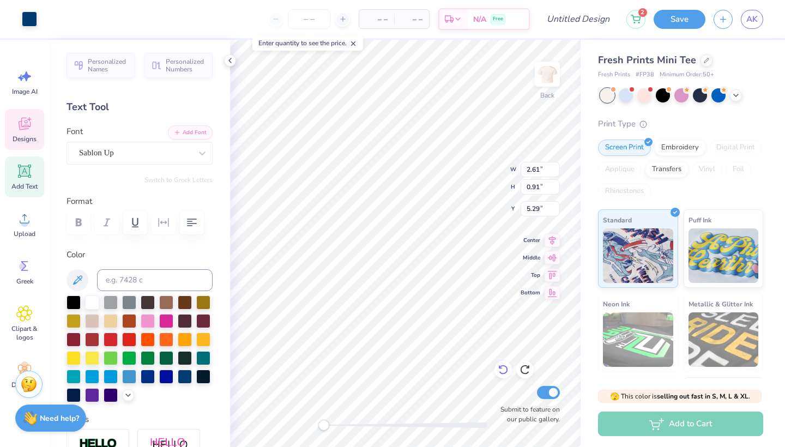
click at [501, 367] on icon at bounding box center [503, 369] width 11 height 11
click at [503, 371] on icon at bounding box center [503, 369] width 11 height 11
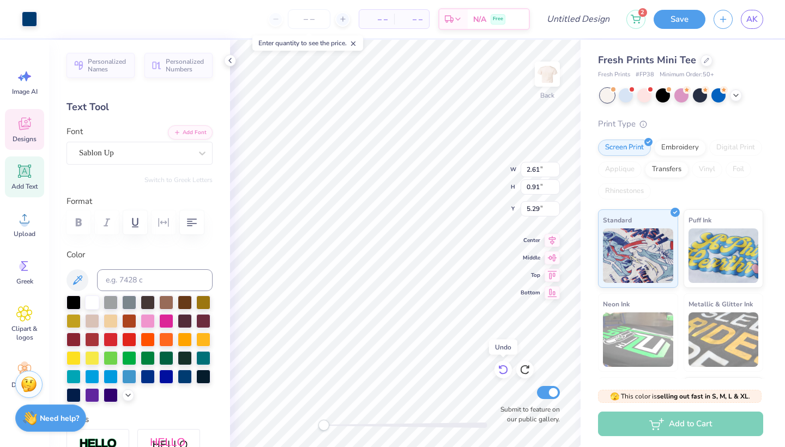
click at [503, 371] on icon at bounding box center [503, 369] width 11 height 11
type input "0.31"
type input "0.51"
type input "5.50"
type textarea "r"
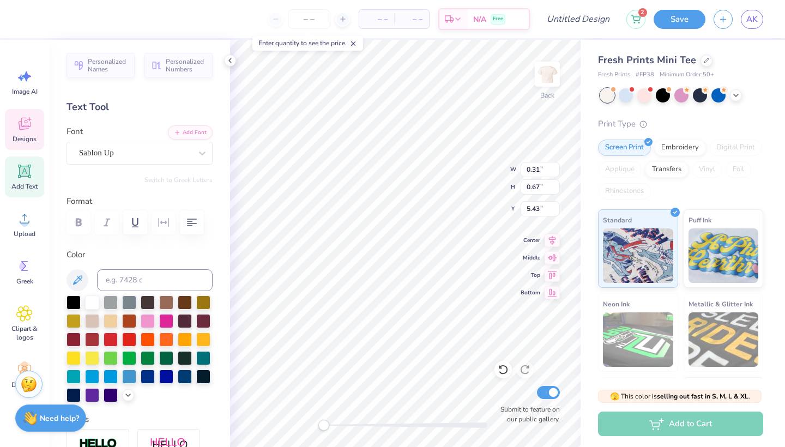
type textarea "e"
type input "0.29"
type input "0.65"
type input "5.42"
type input "0.31"
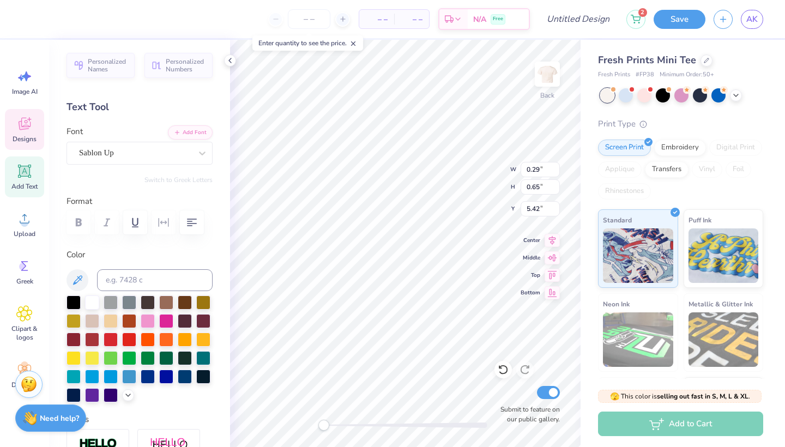
type input "0.69"
type textarea "Z"
type input "0.29"
type input "0.65"
type textarea "E"
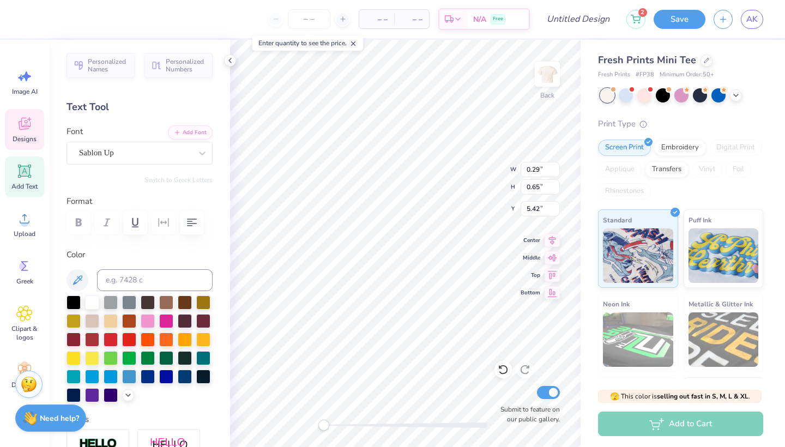
type input "0.64"
type input "0.62"
type input "5.46"
type input "2.61"
type input "0.91"
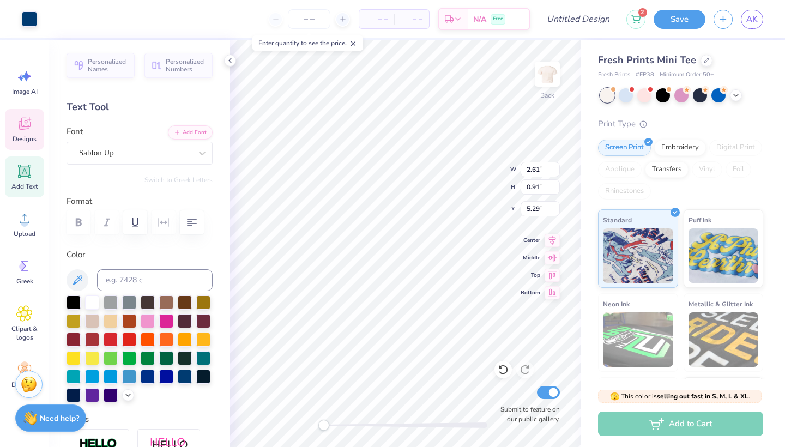
type input "5.29"
type input "0.29"
type input "0.65"
type input "5.42"
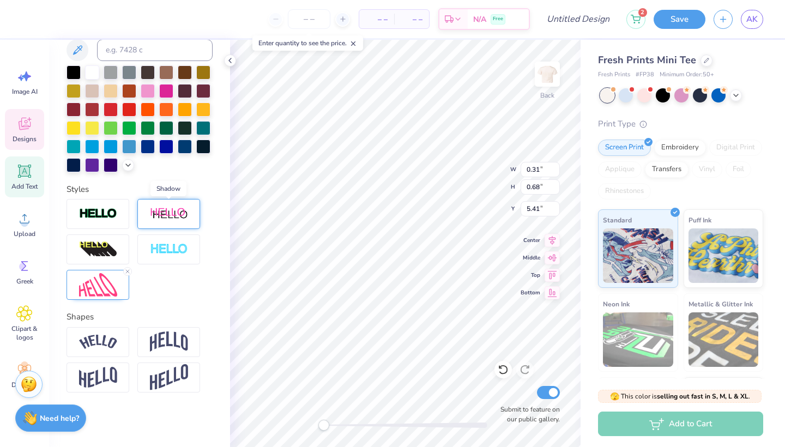
scroll to position [230, 0]
click at [120, 290] on div at bounding box center [97, 285] width 63 height 30
click at [109, 286] on img at bounding box center [98, 284] width 38 height 23
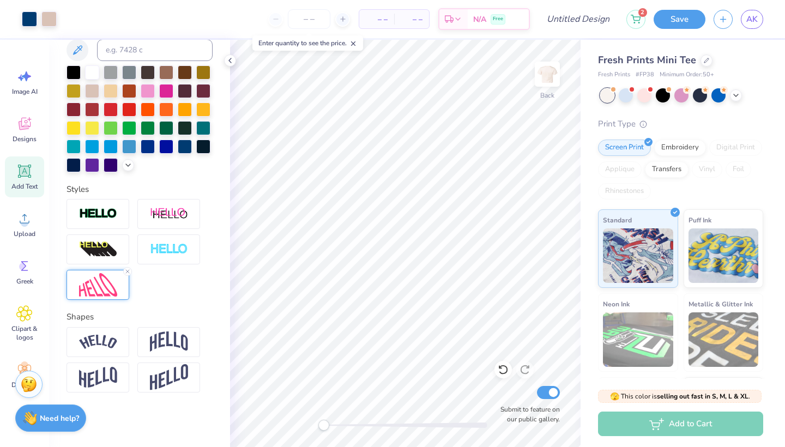
click at [120, 282] on div at bounding box center [97, 285] width 63 height 30
click at [110, 277] on img at bounding box center [98, 284] width 38 height 23
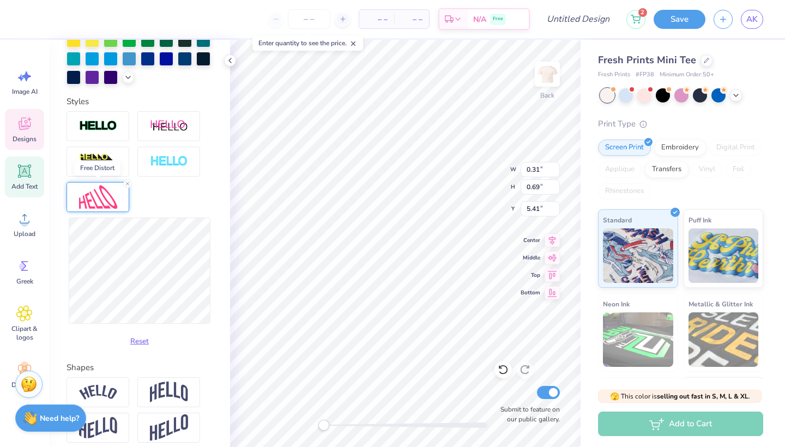
scroll to position [322, 0]
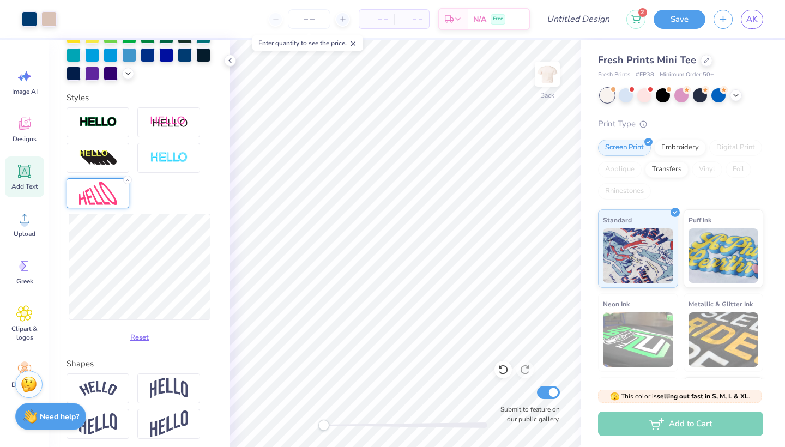
click at [64, 420] on strong "Need help?" at bounding box center [59, 416] width 39 height 10
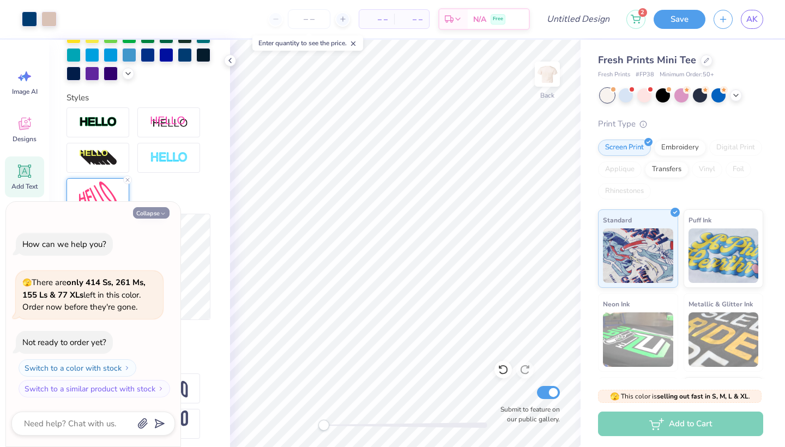
click at [161, 210] on button "Collapse" at bounding box center [151, 212] width 37 height 11
type textarea "x"
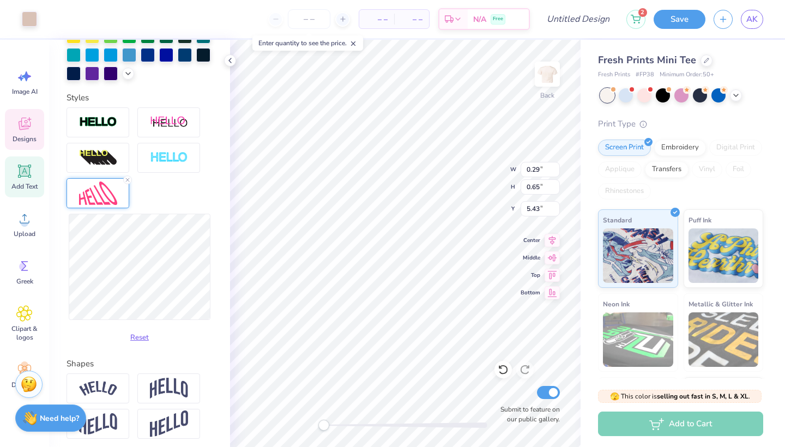
scroll to position [230, 0]
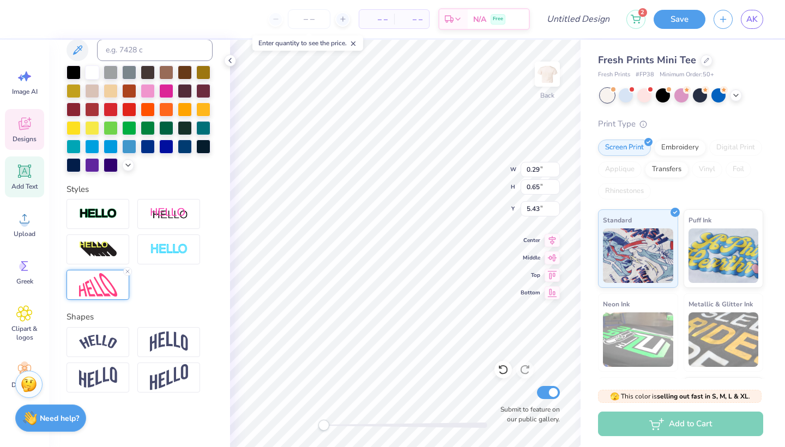
click at [127, 293] on div at bounding box center [97, 285] width 63 height 30
click at [105, 283] on img at bounding box center [98, 284] width 38 height 23
click at [101, 276] on img at bounding box center [98, 284] width 38 height 23
click at [107, 281] on img at bounding box center [98, 284] width 38 height 23
type input "0.50"
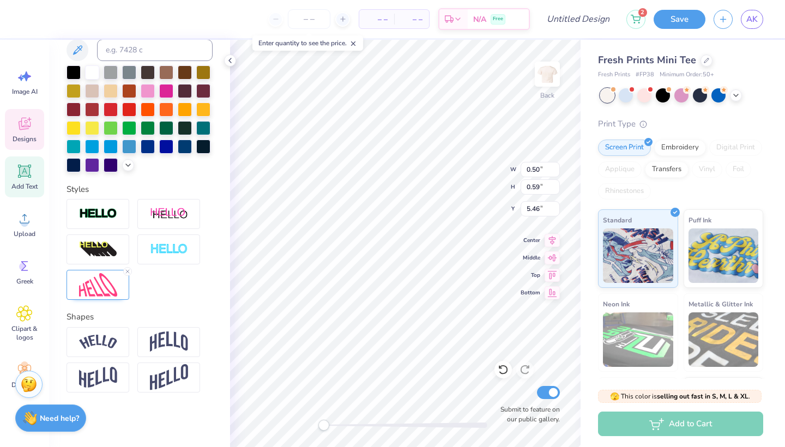
type input "0.81"
type input "5.35"
click at [118, 295] on div at bounding box center [97, 285] width 63 height 30
click at [102, 286] on img at bounding box center [98, 284] width 38 height 23
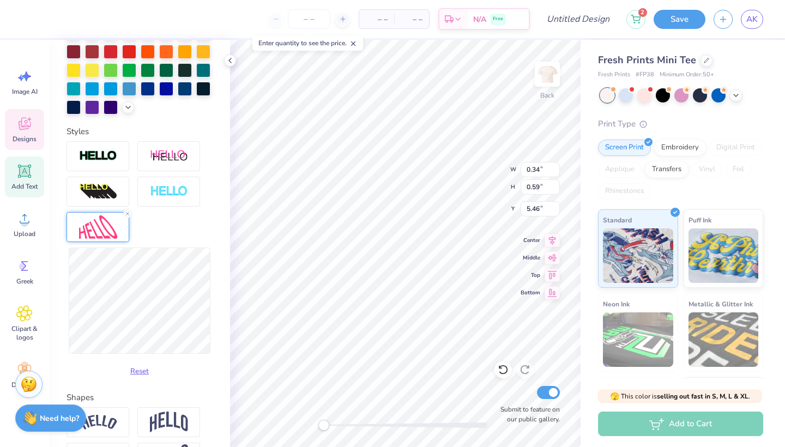
scroll to position [290, 0]
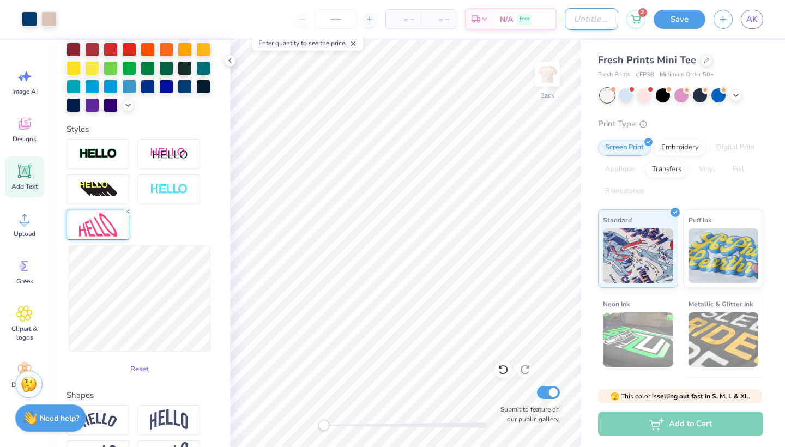
click at [583, 23] on input "Design Title" at bounding box center [591, 19] width 53 height 22
type input "stars"
click at [680, 17] on button "Save" at bounding box center [679, 17] width 52 height 19
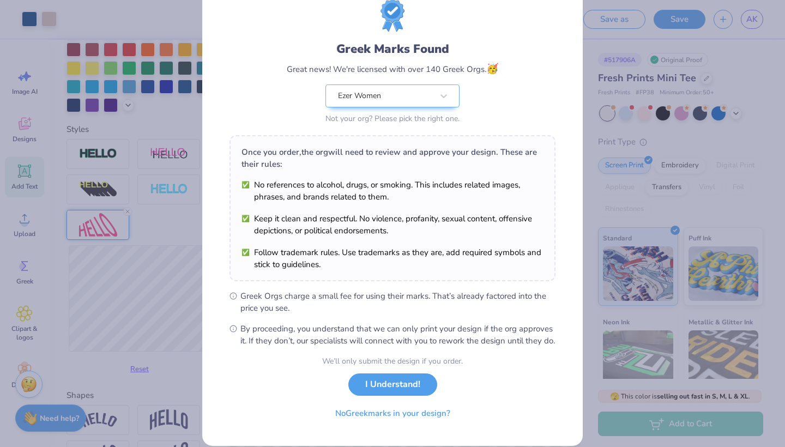
scroll to position [39, 0]
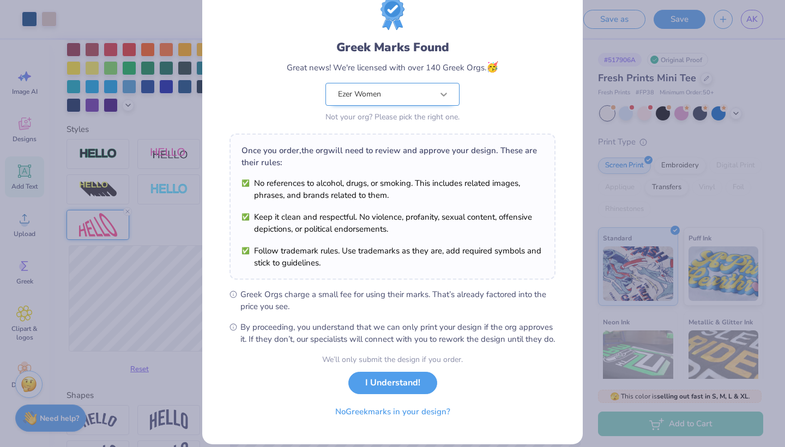
click at [444, 91] on icon at bounding box center [443, 94] width 11 height 11
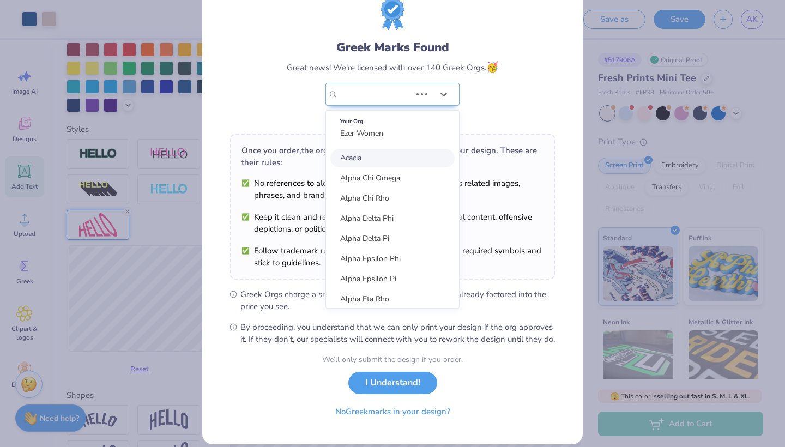
scroll to position [0, 0]
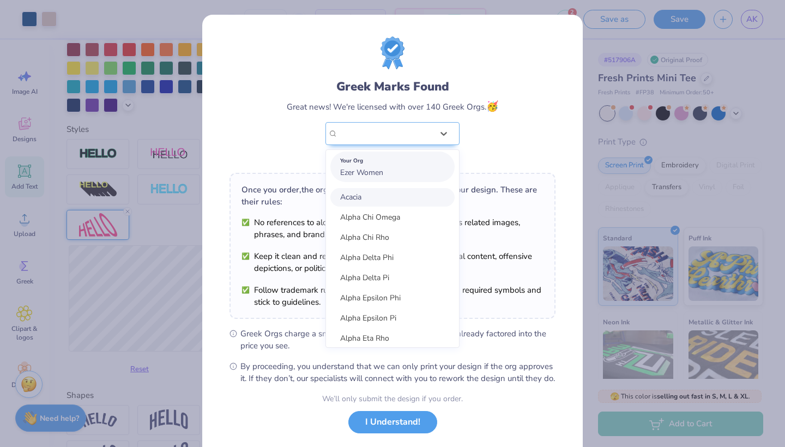
click at [389, 173] on div "Your Org Ezer Women" at bounding box center [392, 167] width 124 height 31
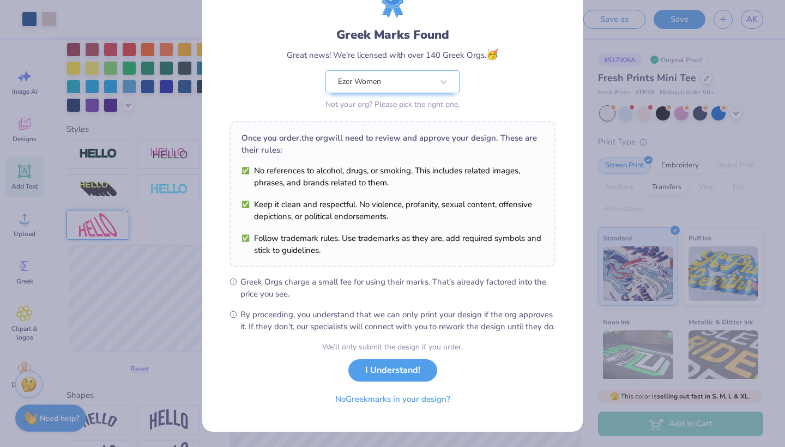
scroll to position [59, 0]
click at [407, 373] on button "I Understand!" at bounding box center [392, 367] width 89 height 22
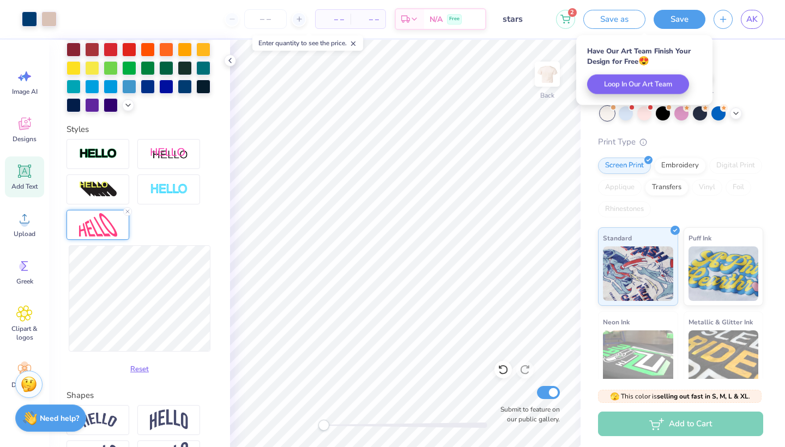
scroll to position [0, 0]
